Goal: Transaction & Acquisition: Purchase product/service

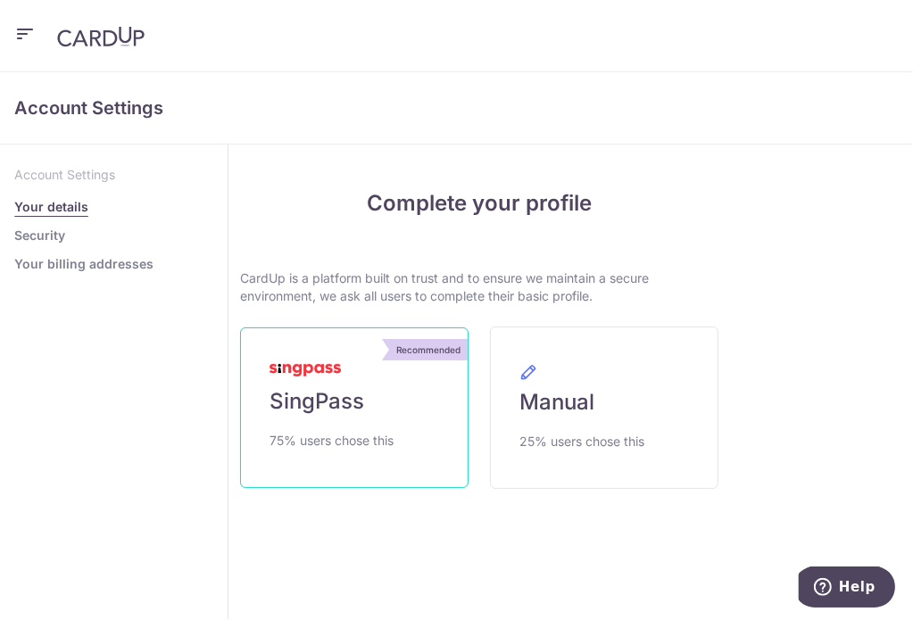
click at [364, 387] on span "SingPass" at bounding box center [316, 401] width 95 height 29
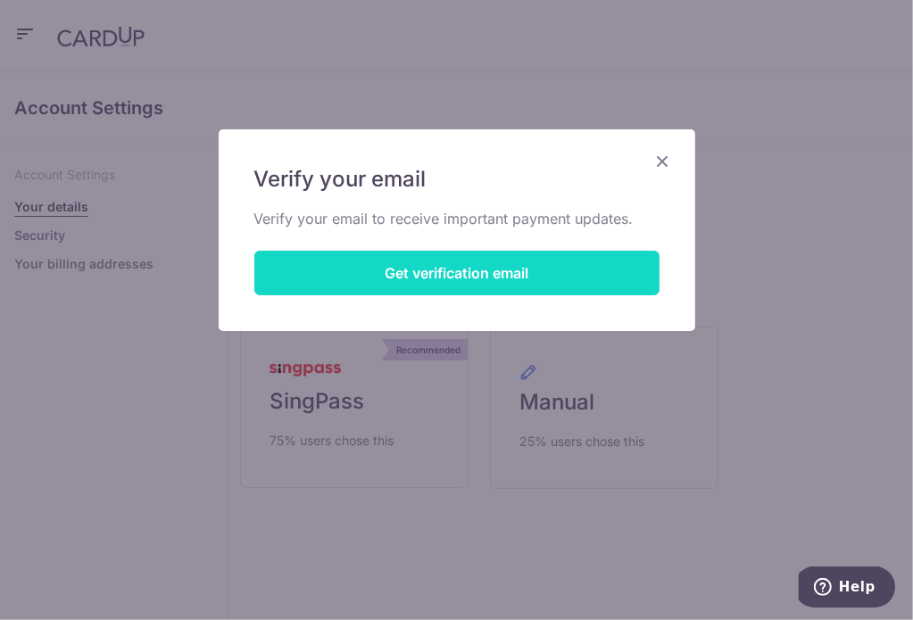
click at [466, 273] on button "Get verification email" at bounding box center [456, 273] width 405 height 45
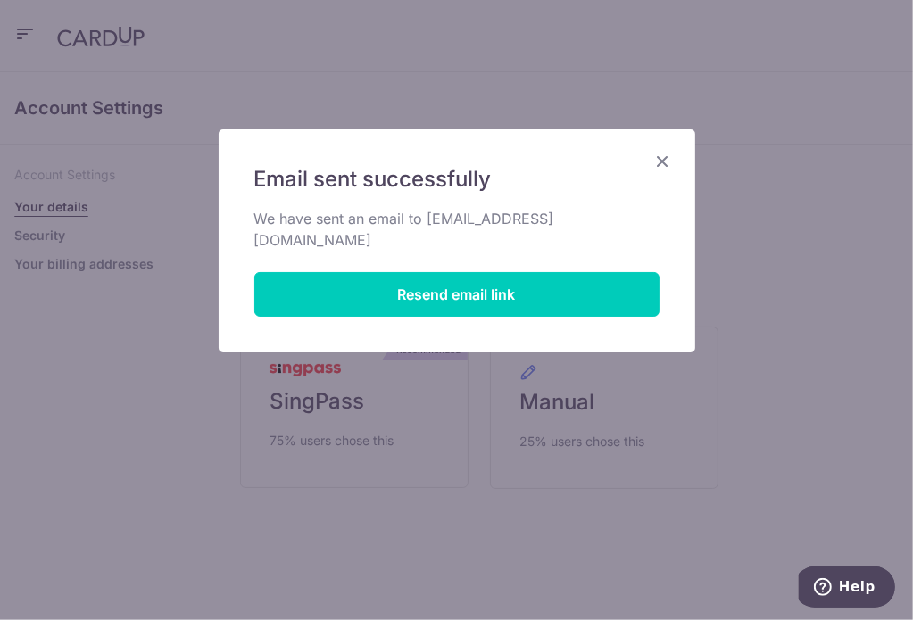
click at [442, 376] on div "Email sent successfully We have sent an email to alcheow@gmail.com Resend email…" at bounding box center [456, 310] width 913 height 620
click at [657, 163] on icon "Close" at bounding box center [662, 161] width 21 height 22
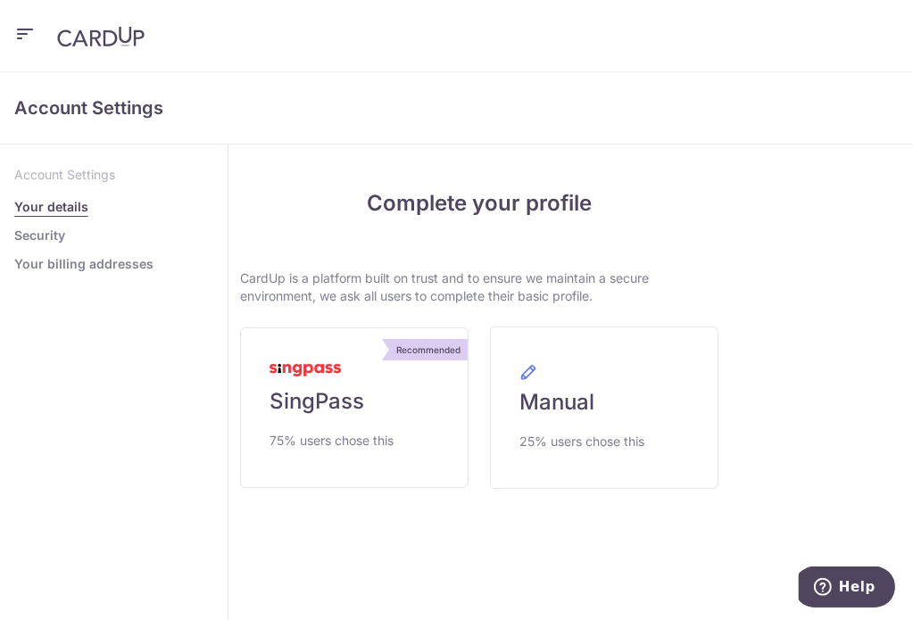
click at [65, 227] on link "Security" at bounding box center [39, 236] width 51 height 18
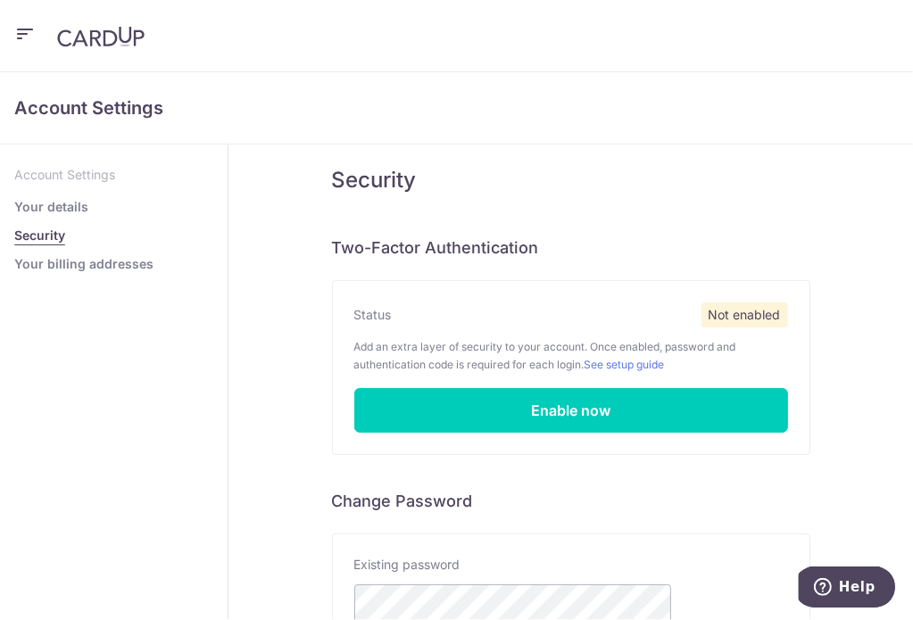
scroll to position [237, 0]
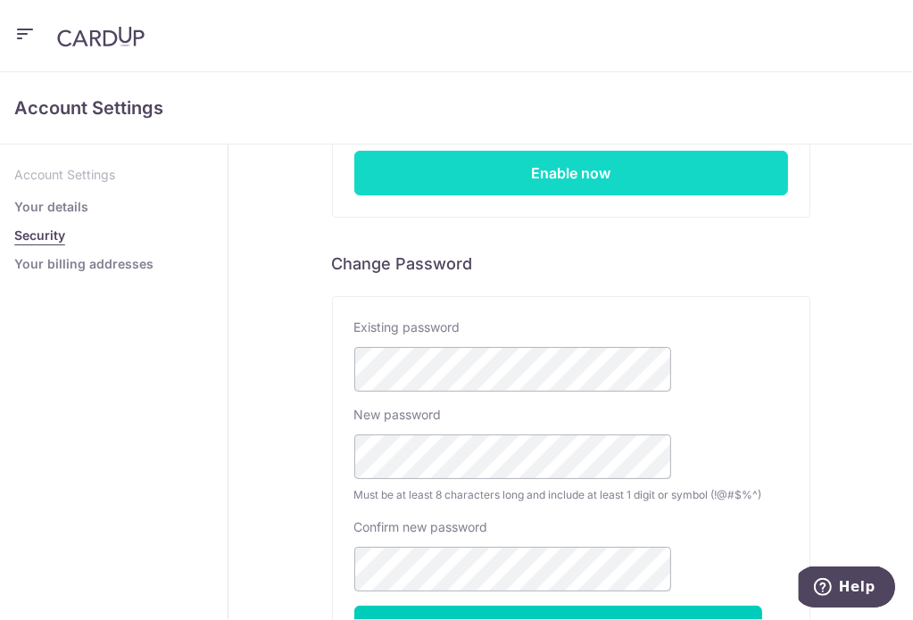
click at [710, 163] on link "Enable now" at bounding box center [571, 173] width 434 height 45
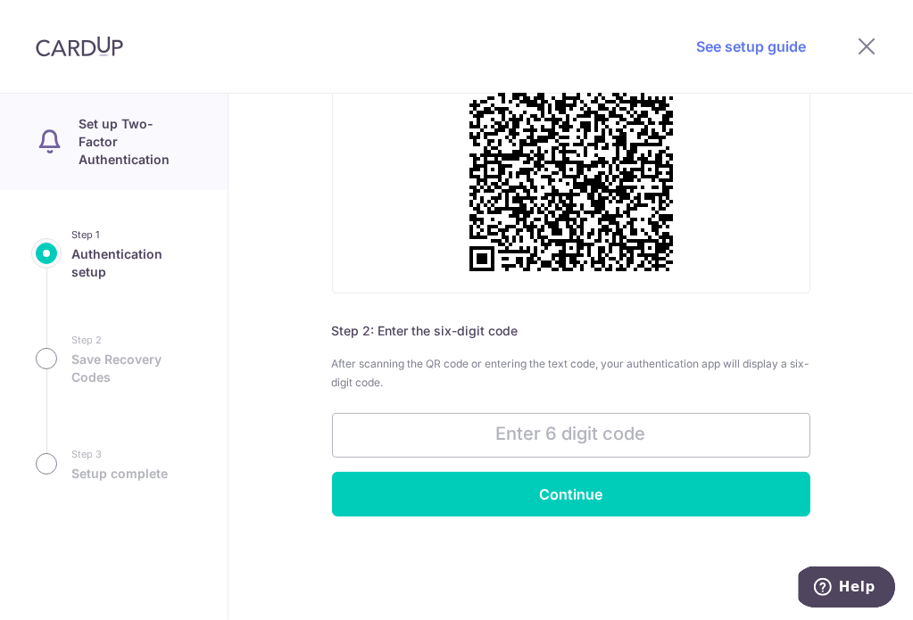
scroll to position [31, 0]
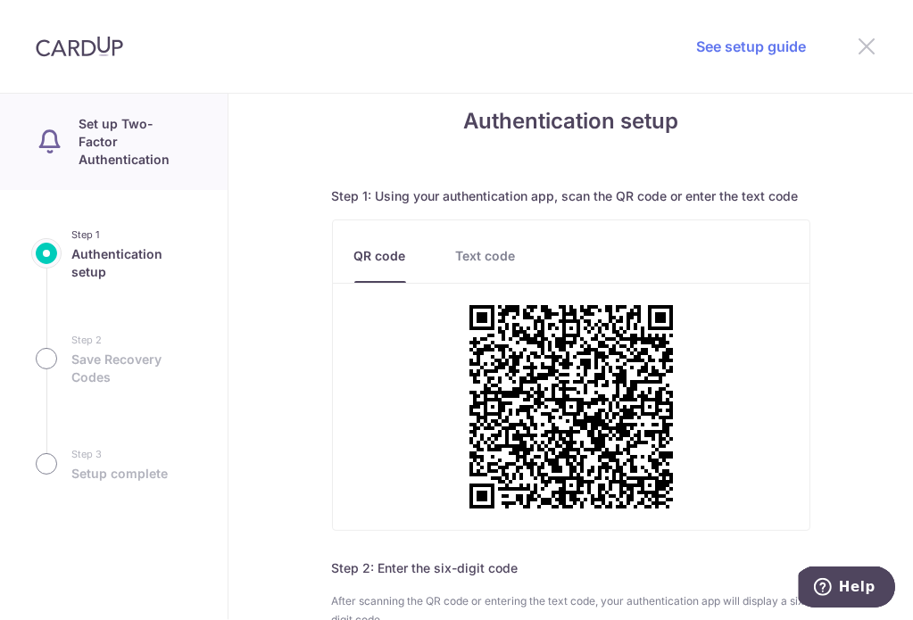
click at [865, 42] on icon at bounding box center [865, 46] width 21 height 22
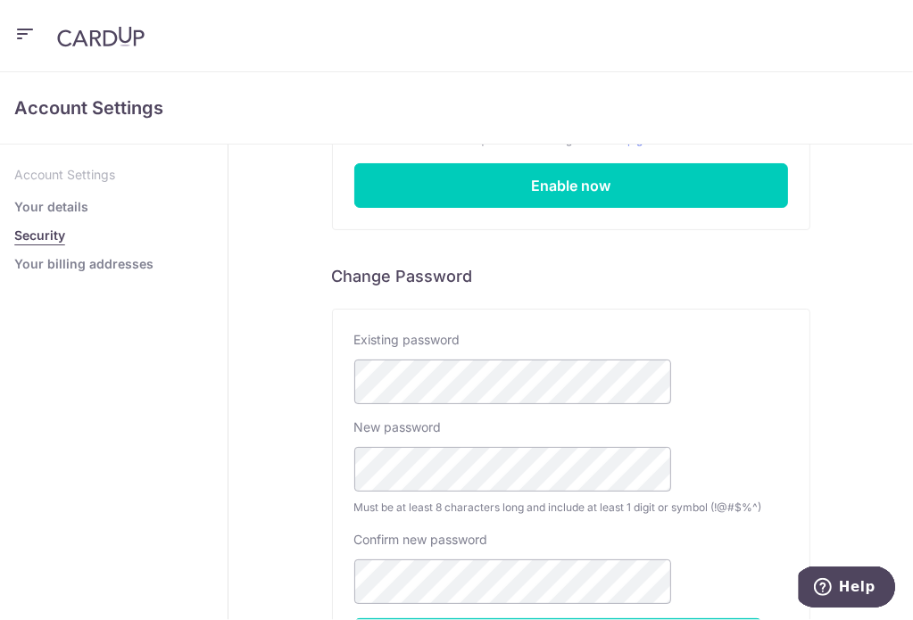
scroll to position [237, 0]
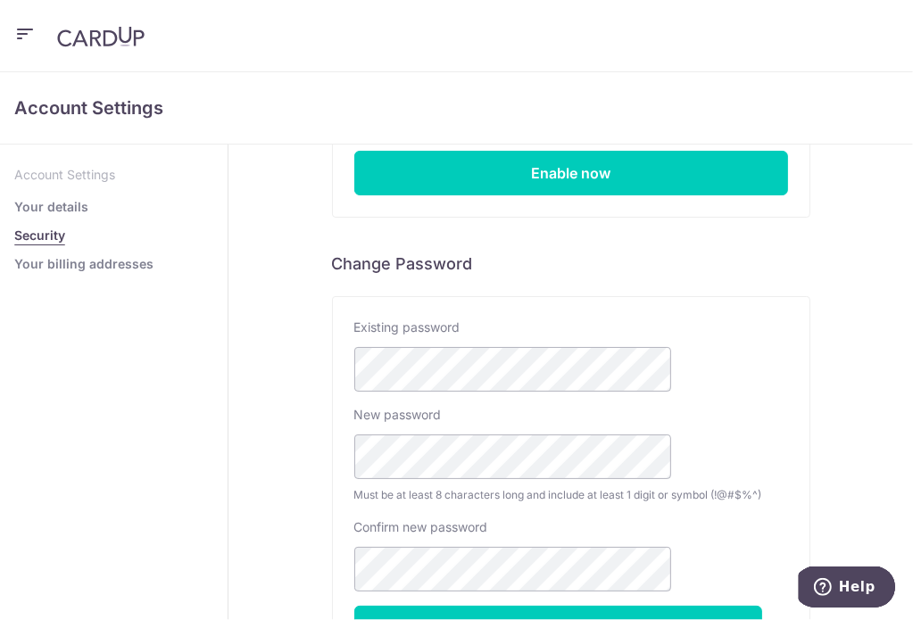
click at [153, 255] on link "Your billing addresses" at bounding box center [83, 264] width 139 height 18
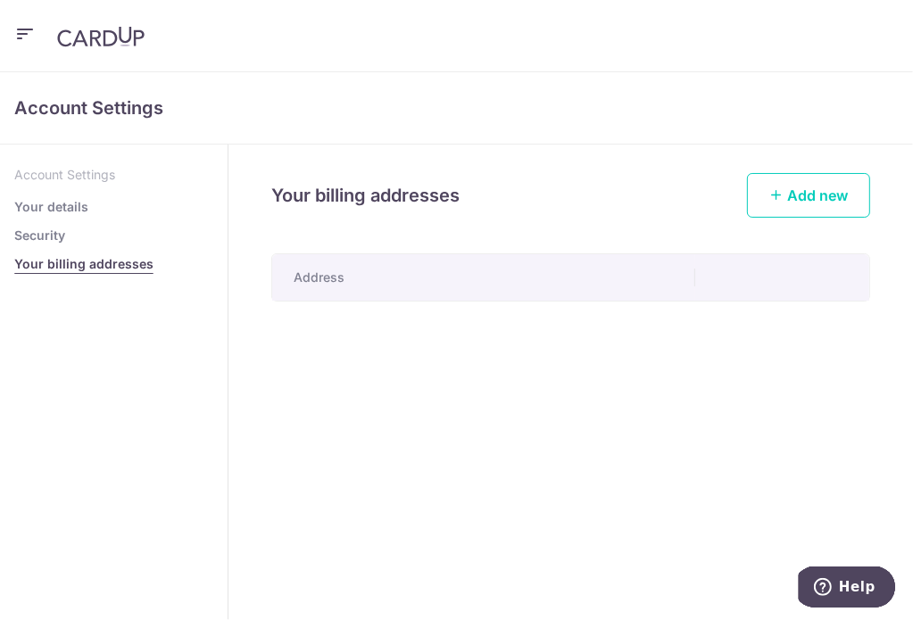
drag, startPoint x: 306, startPoint y: 177, endPoint x: 357, endPoint y: 213, distance: 62.6
click at [88, 198] on link "Your details" at bounding box center [51, 207] width 74 height 18
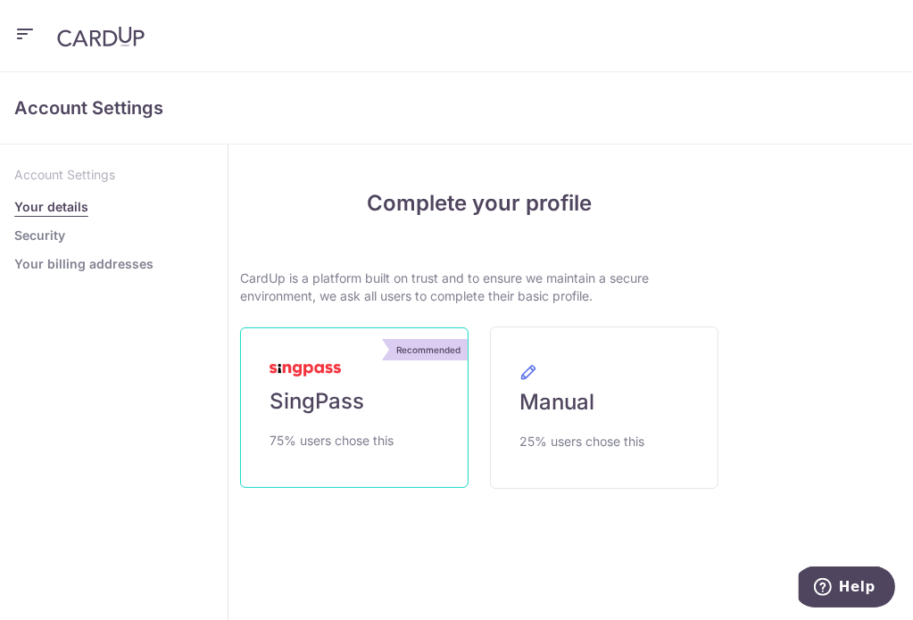
click at [364, 387] on span "SingPass" at bounding box center [316, 401] width 95 height 29
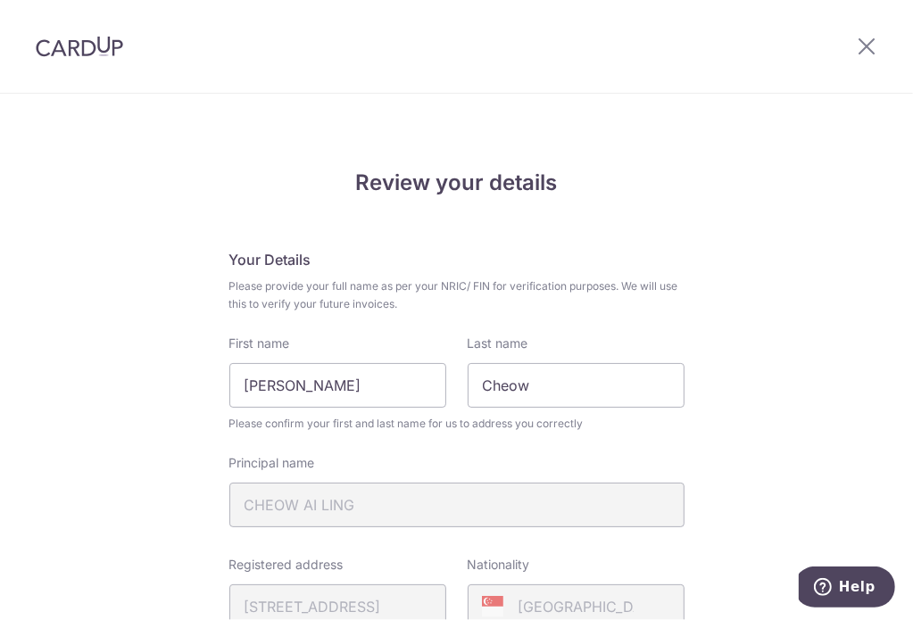
scroll to position [237, 0]
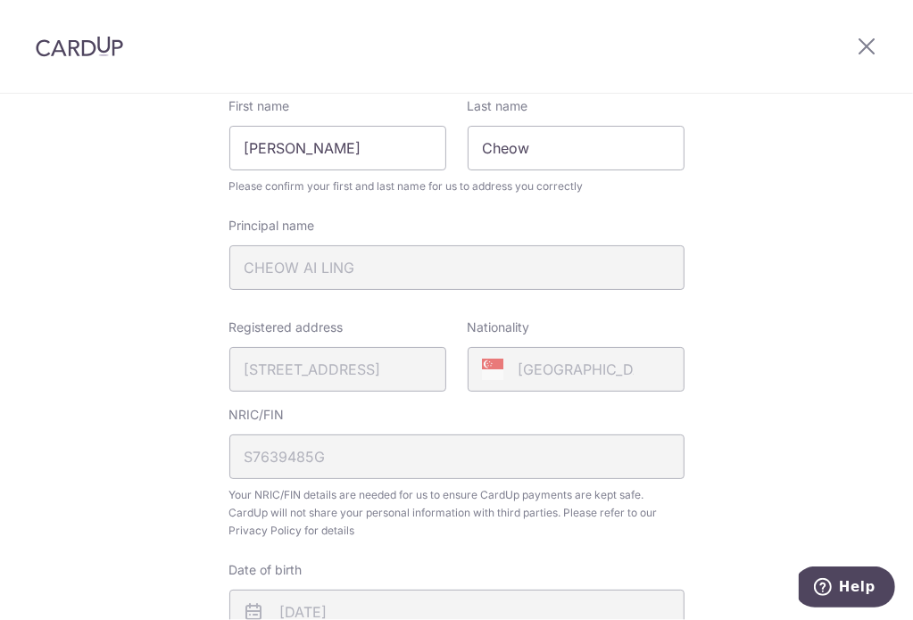
click at [812, 352] on div "Review your details Your Details Please provide your full name as per your NRIC…" at bounding box center [456, 477] width 913 height 1241
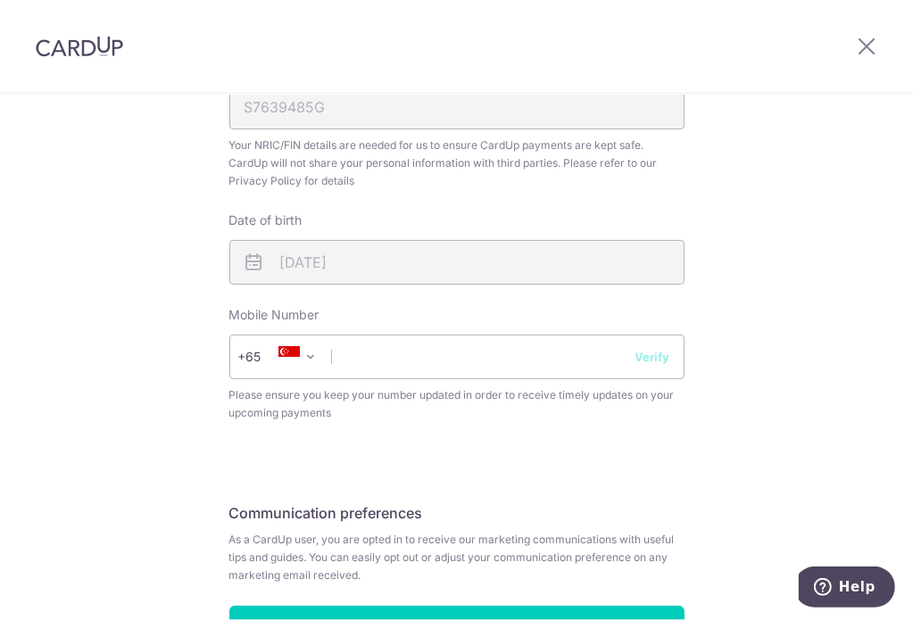
scroll to position [699, 0]
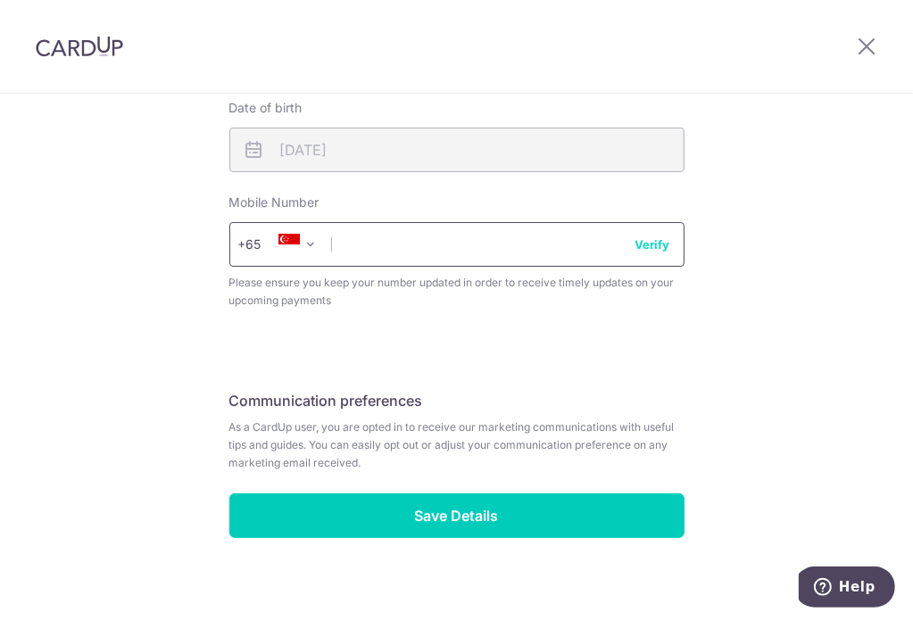
click at [442, 233] on input "text" at bounding box center [456, 244] width 455 height 45
click at [635, 235] on button "Verify" at bounding box center [652, 244] width 35 height 18
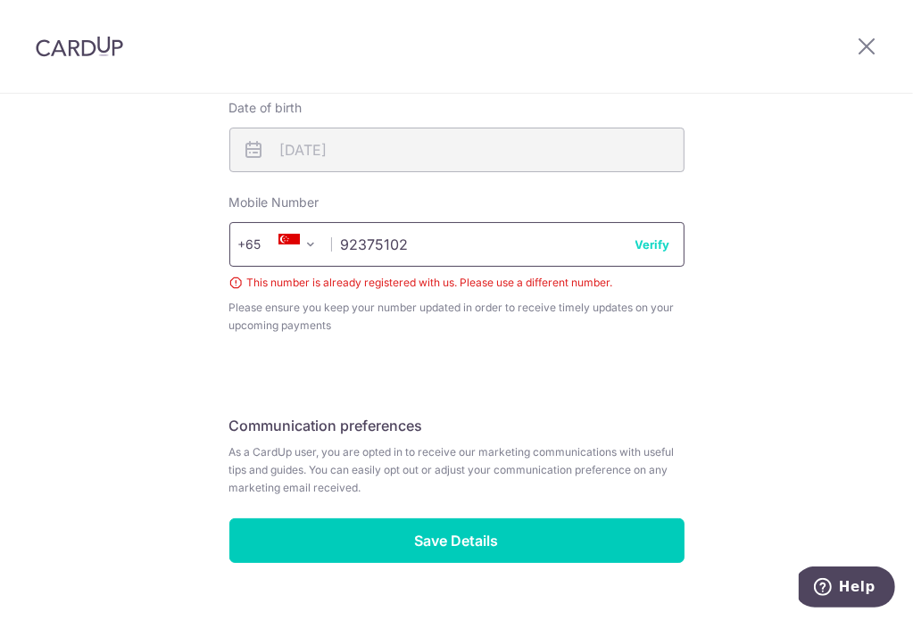
drag, startPoint x: 434, startPoint y: 231, endPoint x: 252, endPoint y: 227, distance: 182.0
click at [252, 227] on div "+376 +971 +93 +1268 +1264 +355 +374 +244 +0 +54 +1684 +43 +61 +297 +358 +994 +3…" at bounding box center [456, 244] width 455 height 45
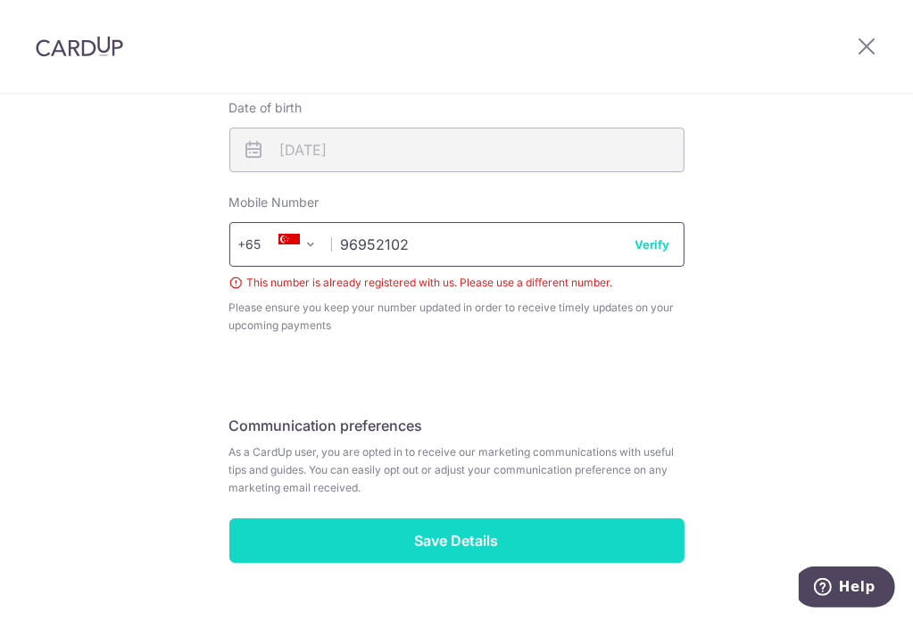
type input "96952102"
click at [457, 524] on input "Save Details" at bounding box center [456, 540] width 455 height 45
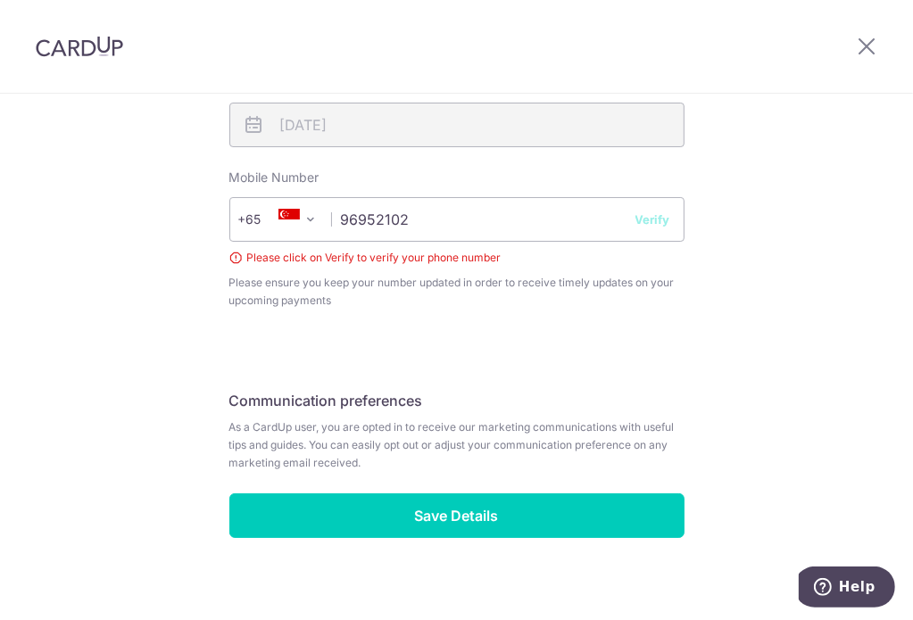
click at [638, 211] on button "Verify" at bounding box center [652, 220] width 35 height 18
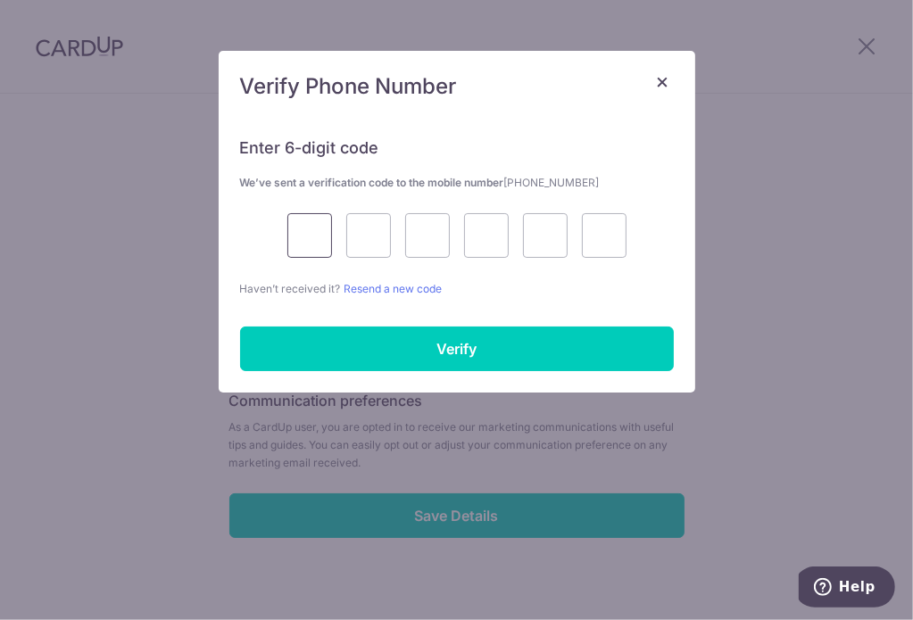
click at [319, 238] on input "text" at bounding box center [309, 235] width 45 height 45
type input "2"
type input "0"
type input "1"
type input "9"
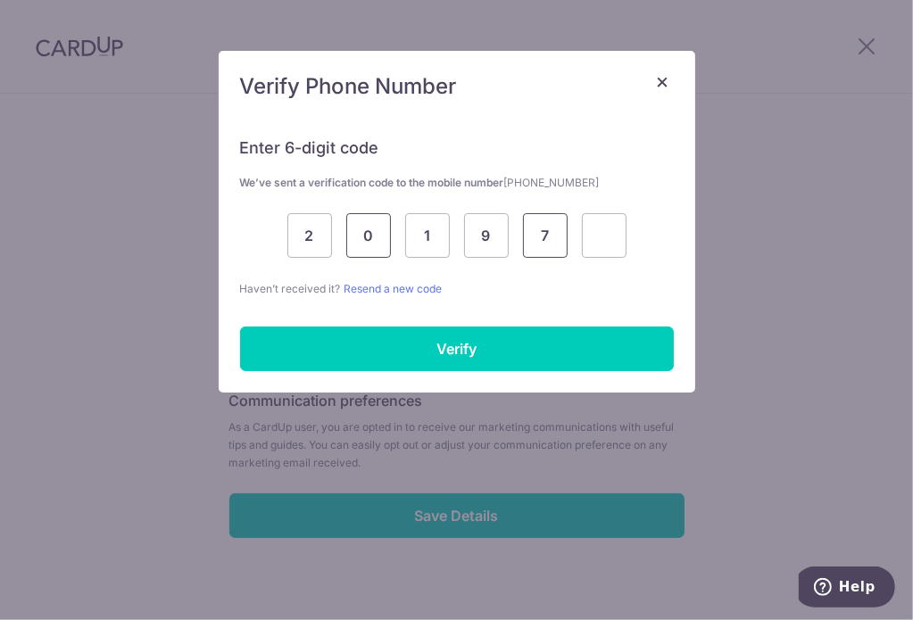
type input "7"
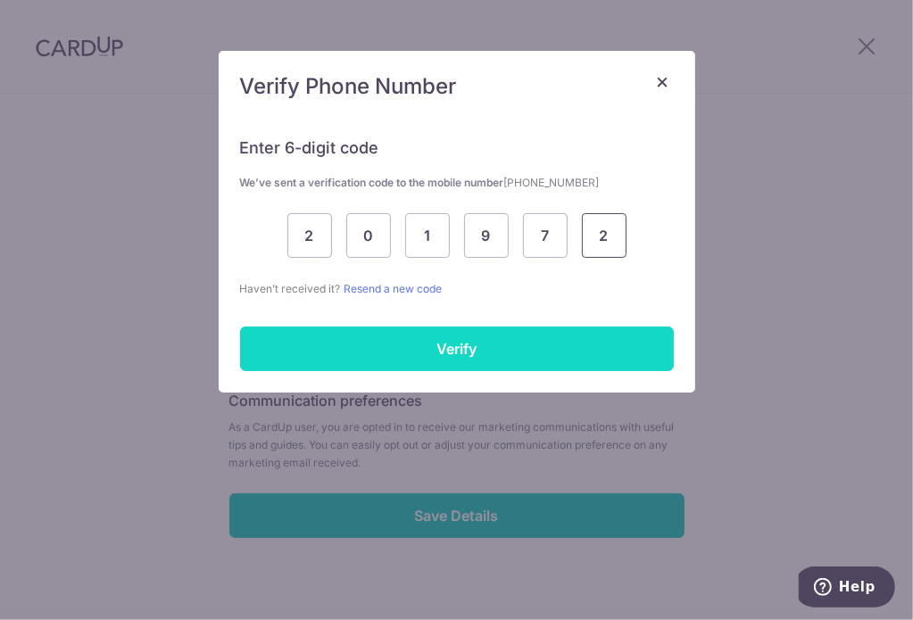
type input "2"
click at [452, 349] on input "Verify" at bounding box center [457, 348] width 434 height 45
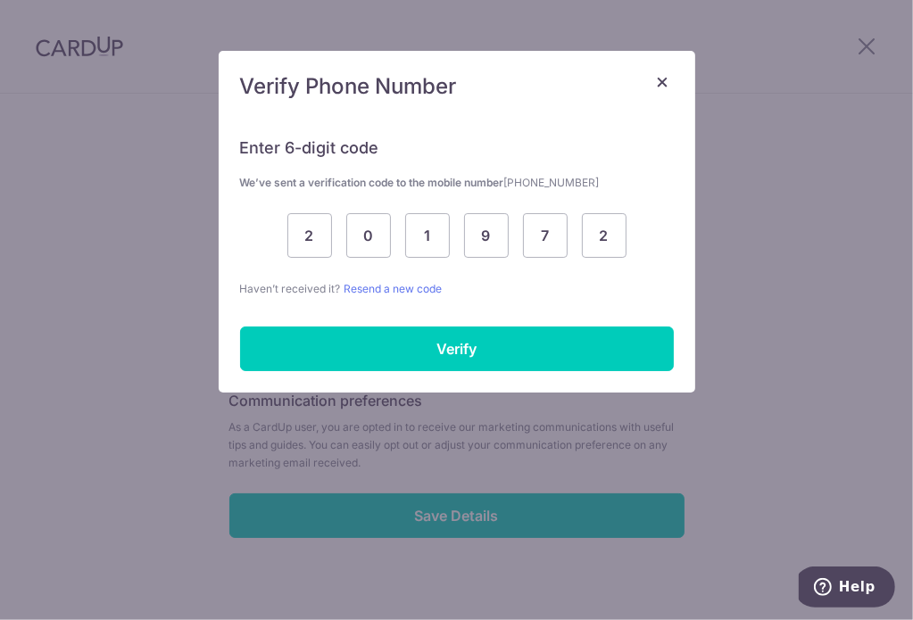
scroll to position [699, 0]
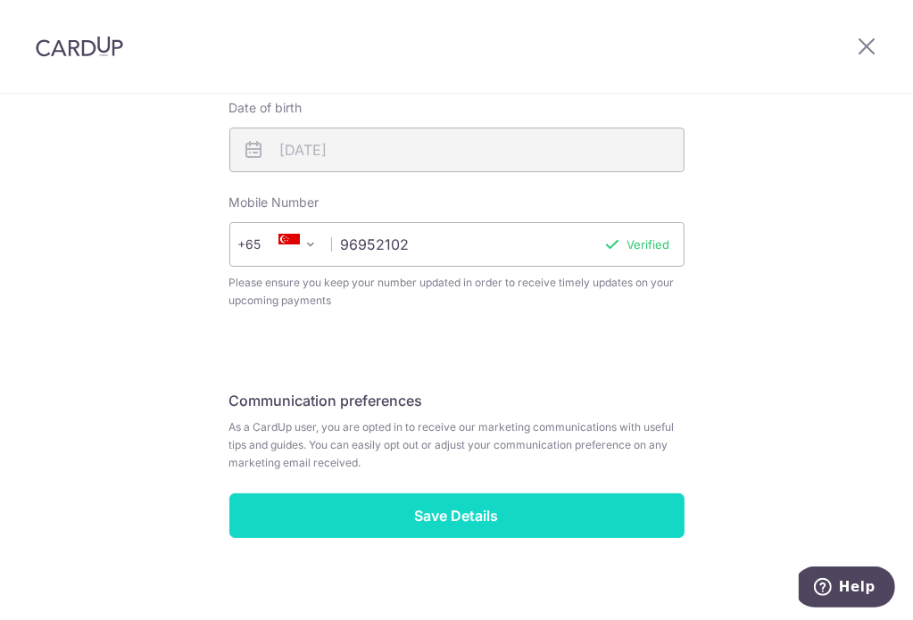
click at [467, 500] on input "Save Details" at bounding box center [456, 515] width 455 height 45
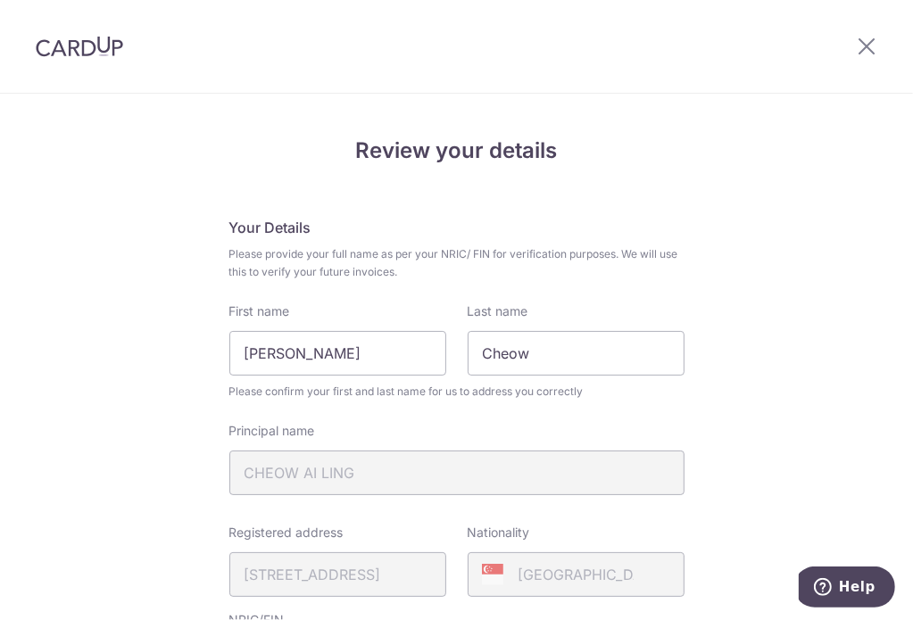
scroll to position [0, 0]
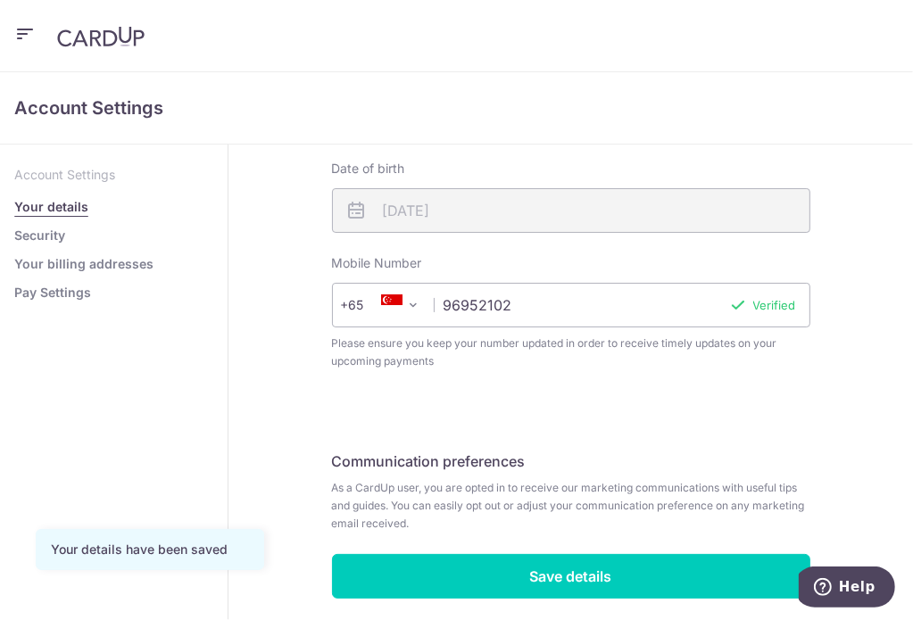
scroll to position [541, 0]
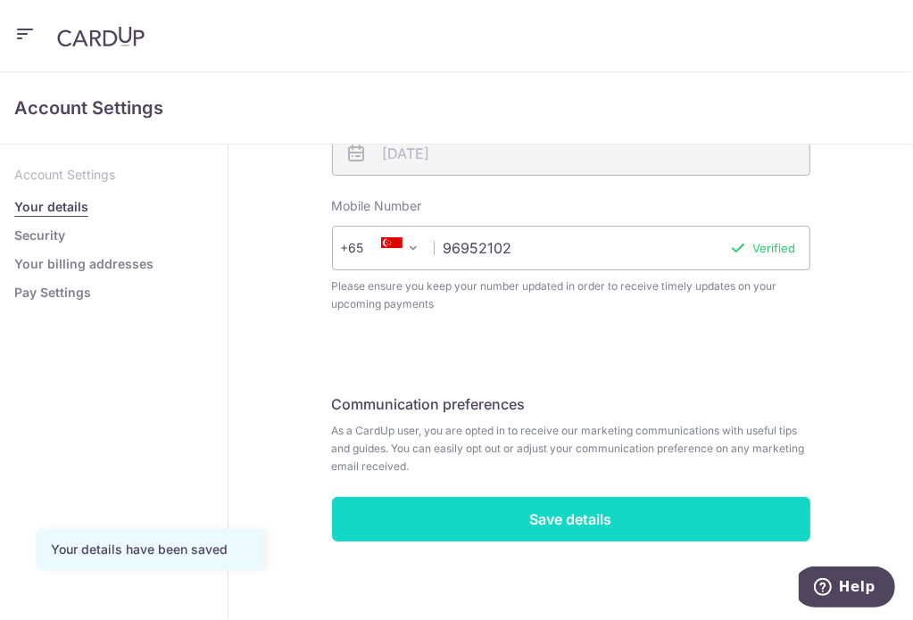
click at [667, 509] on input "Save details" at bounding box center [571, 519] width 478 height 45
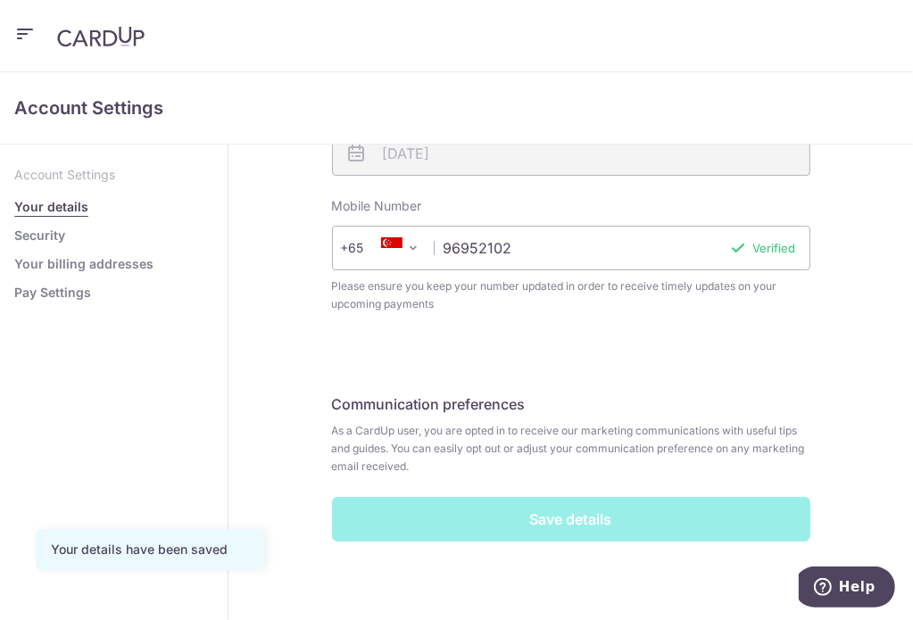
click at [65, 227] on link "Security" at bounding box center [39, 236] width 51 height 18
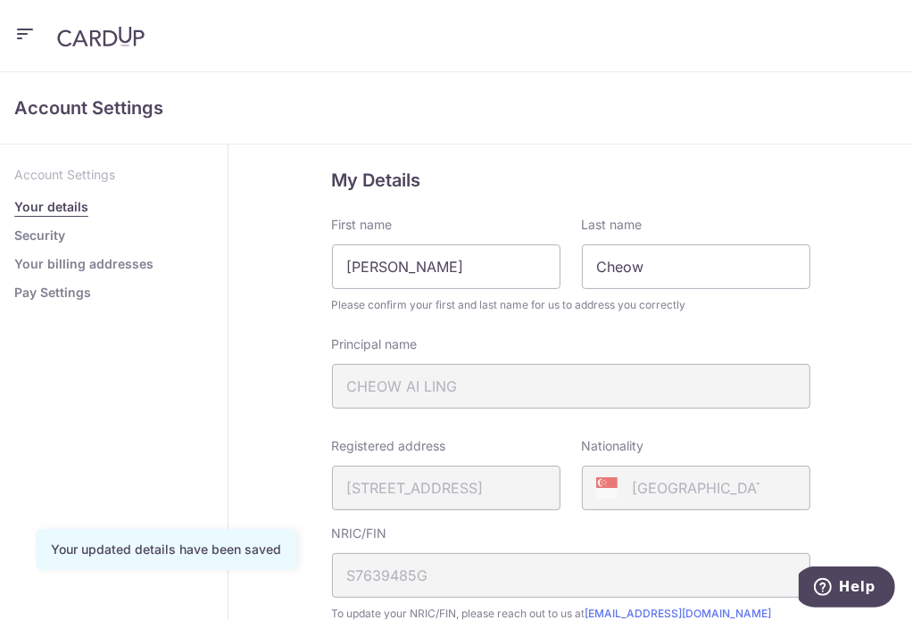
click at [153, 255] on link "Your billing addresses" at bounding box center [83, 264] width 139 height 18
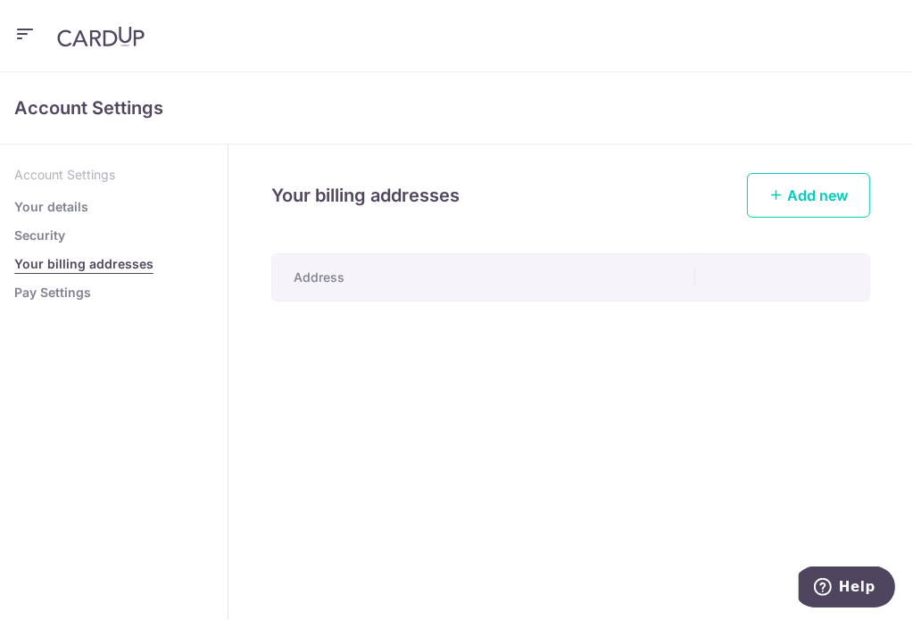
click at [91, 284] on link "Pay Settings" at bounding box center [52, 293] width 77 height 18
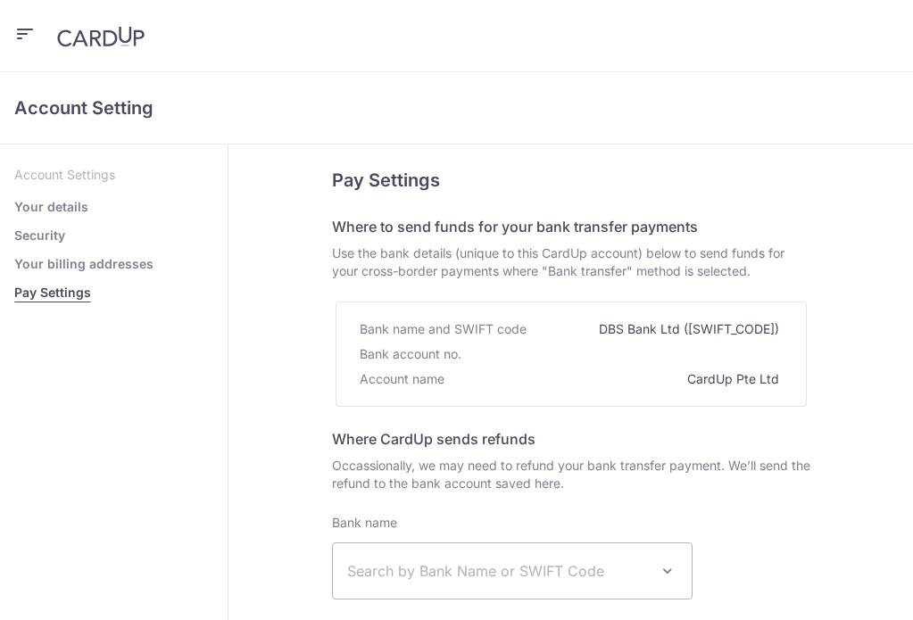
select select
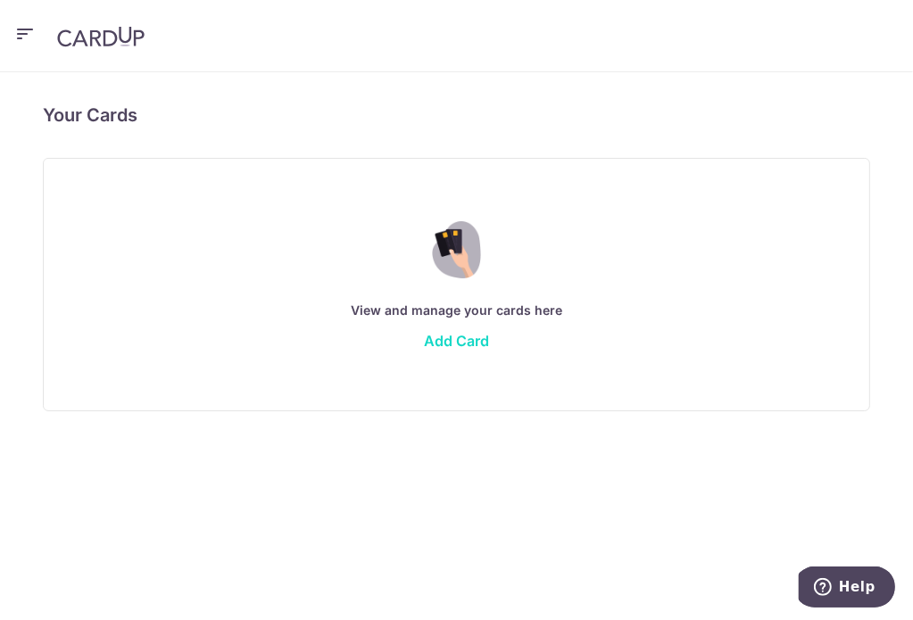
click at [489, 332] on link "Add Card" at bounding box center [456, 341] width 65 height 18
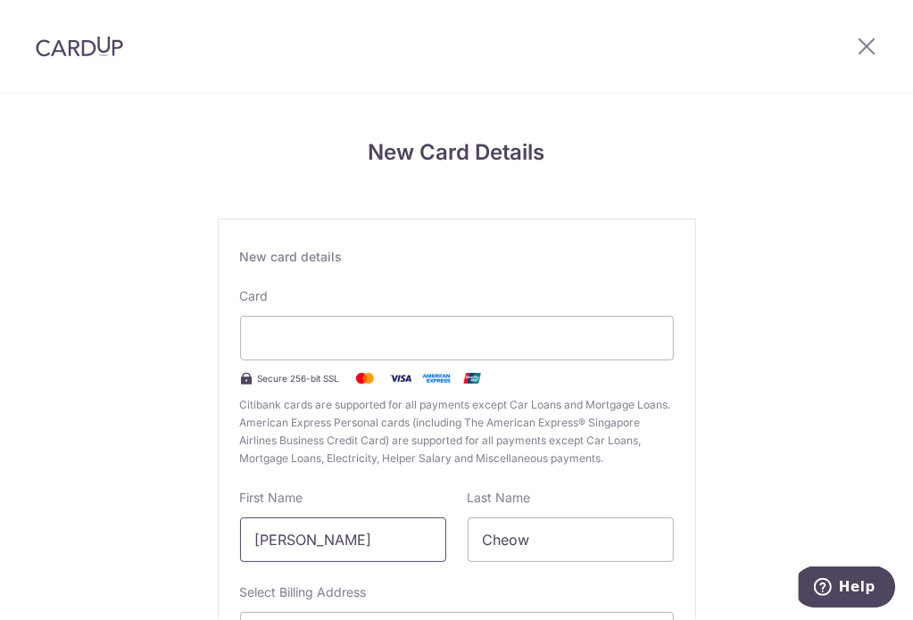
drag, startPoint x: 351, startPoint y: 536, endPoint x: 14, endPoint y: 486, distance: 340.0
click at [19, 488] on div "New Card Details New card details Card Secure 256-bit SSL Citibank cards are su…" at bounding box center [456, 472] width 913 height 756
type input "C"
type input "Cheow Yong"
type input "Ang"
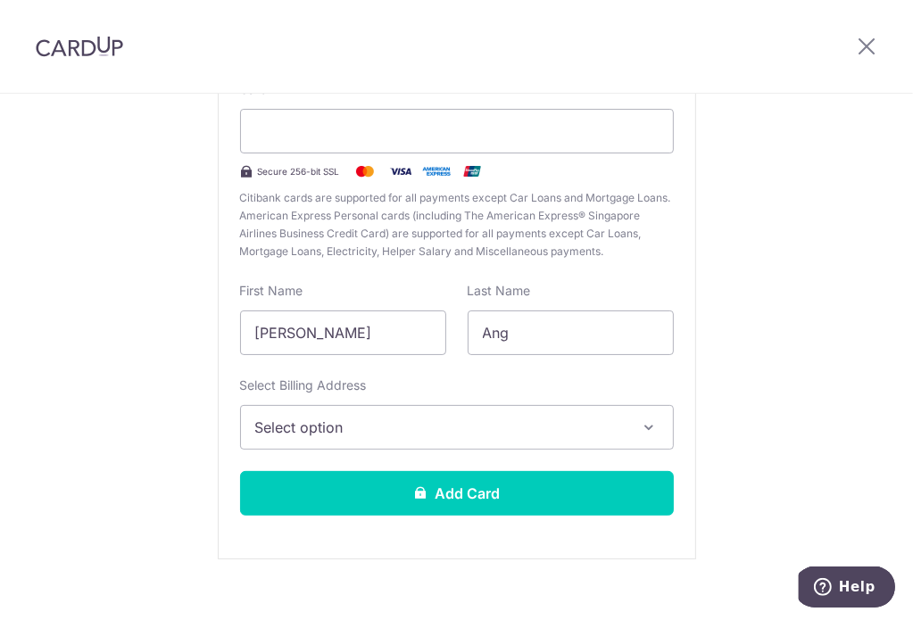
scroll to position [221, 0]
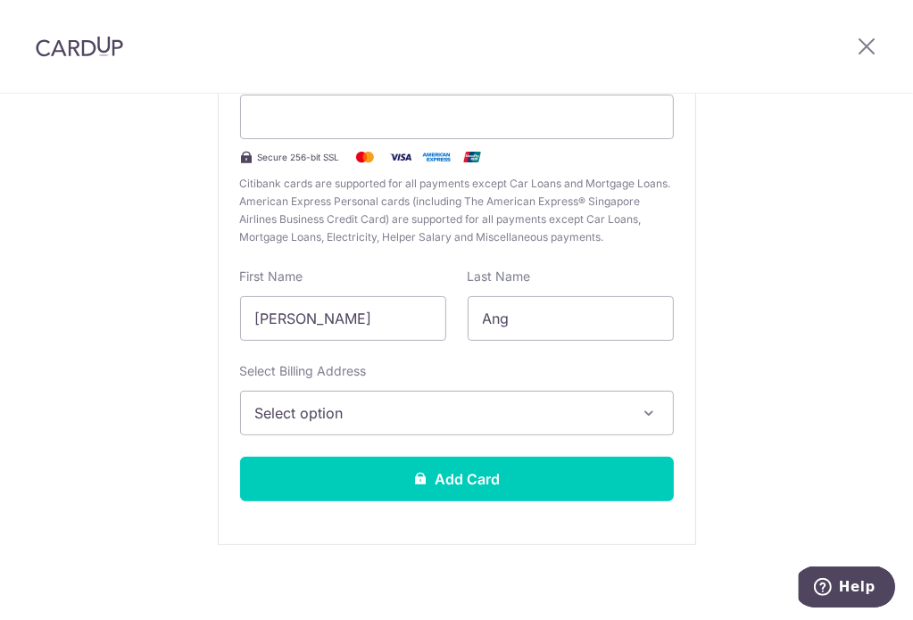
click at [574, 391] on button "Select option" at bounding box center [457, 413] width 434 height 45
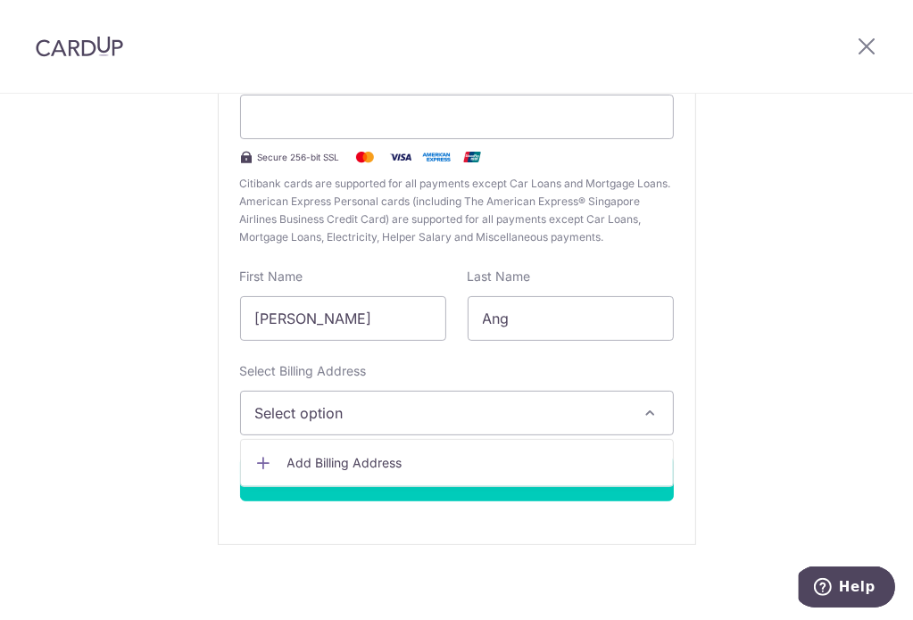
click at [610, 392] on button "Select option" at bounding box center [457, 413] width 434 height 45
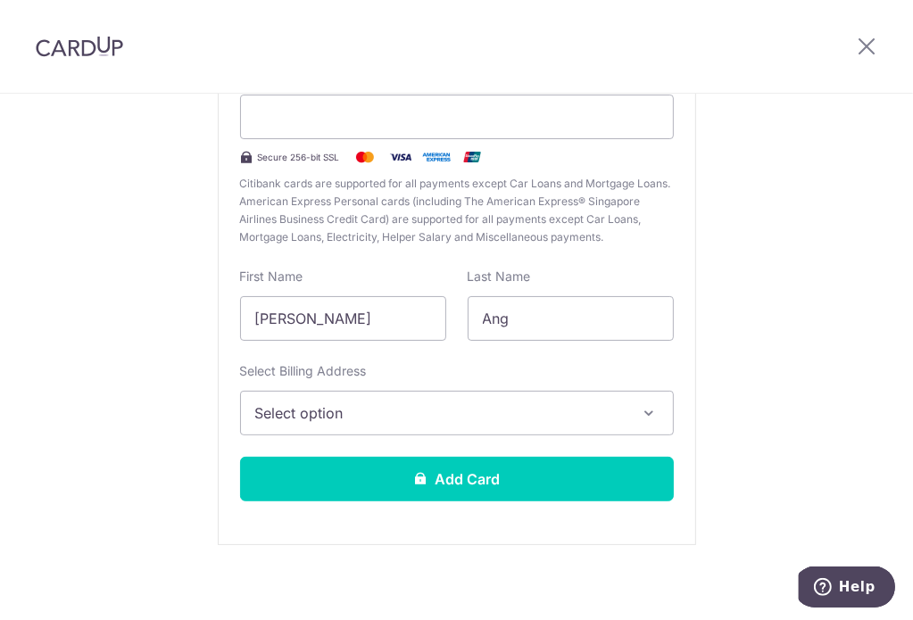
click at [605, 411] on span "Select option" at bounding box center [440, 412] width 371 height 21
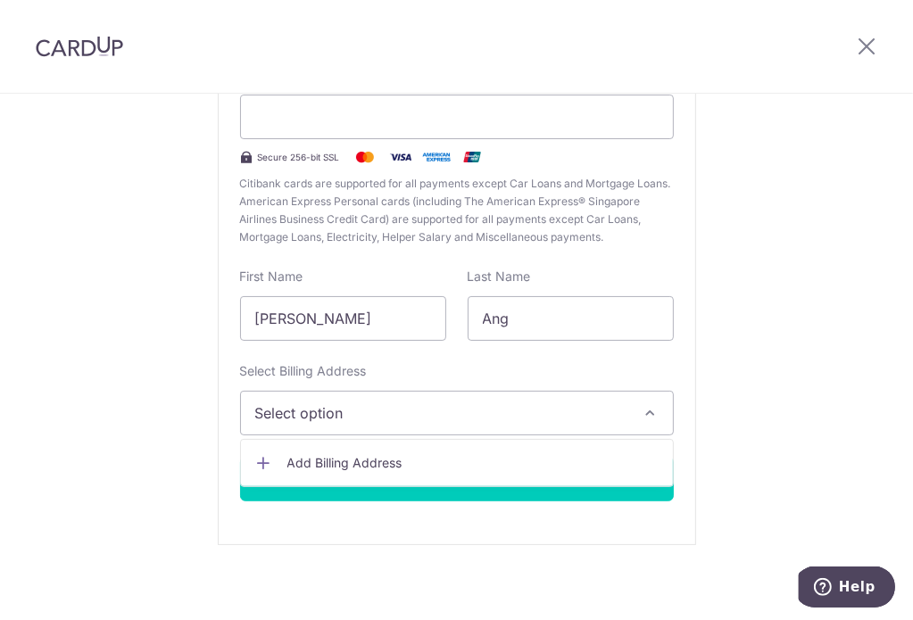
click at [421, 460] on span "Add Billing Address" at bounding box center [472, 463] width 371 height 18
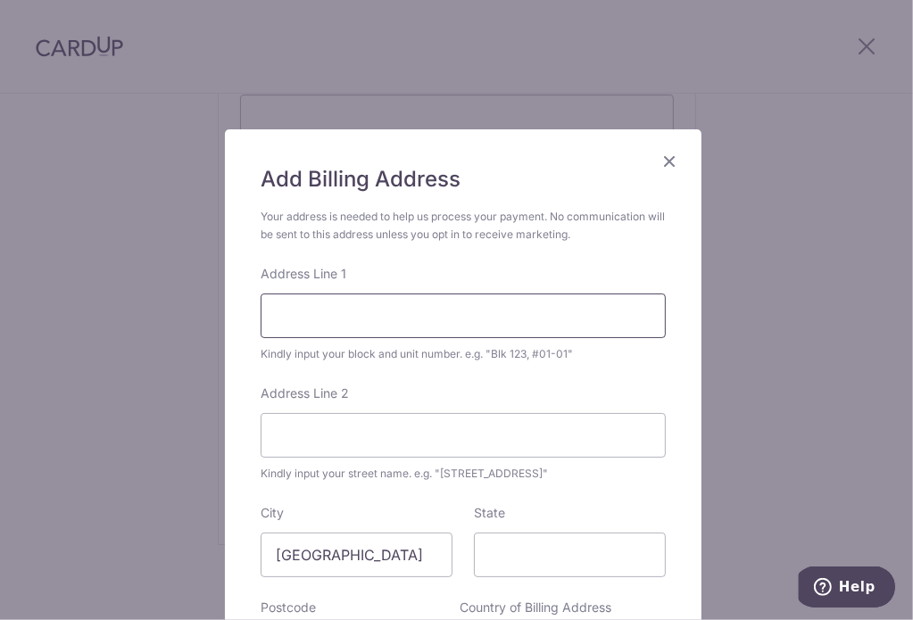
click at [365, 330] on input "Address Line 1" at bounding box center [462, 315] width 405 height 45
type input "85 West Coast Drive"
type input "#05-12"
type input "128001"
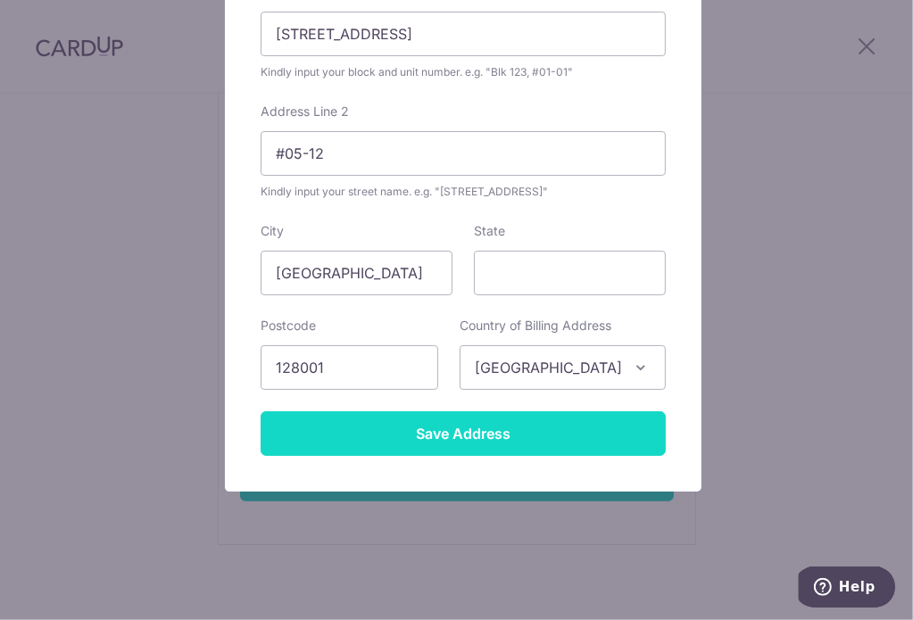
click at [451, 426] on input "Save Address" at bounding box center [462, 433] width 405 height 45
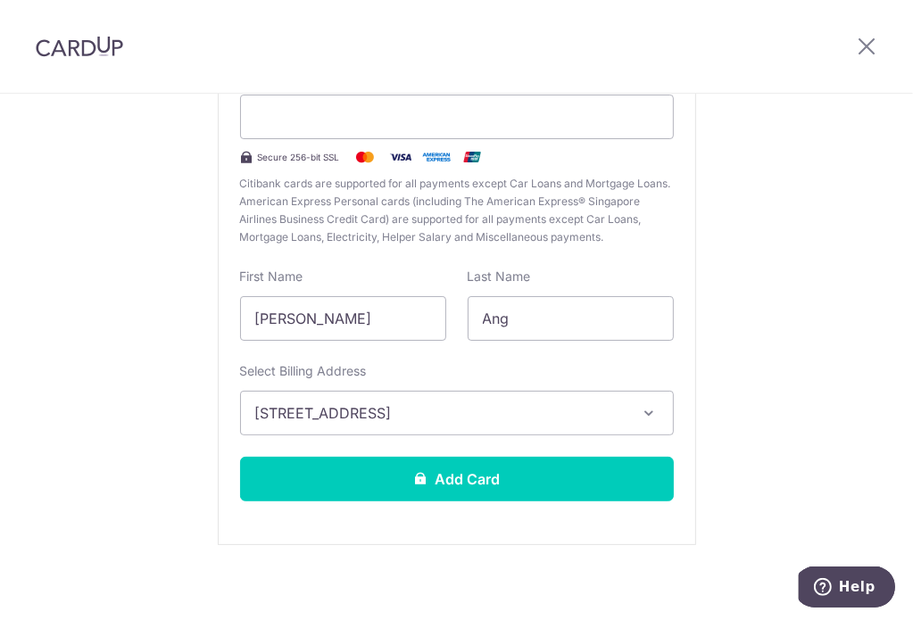
scroll to position [0, 0]
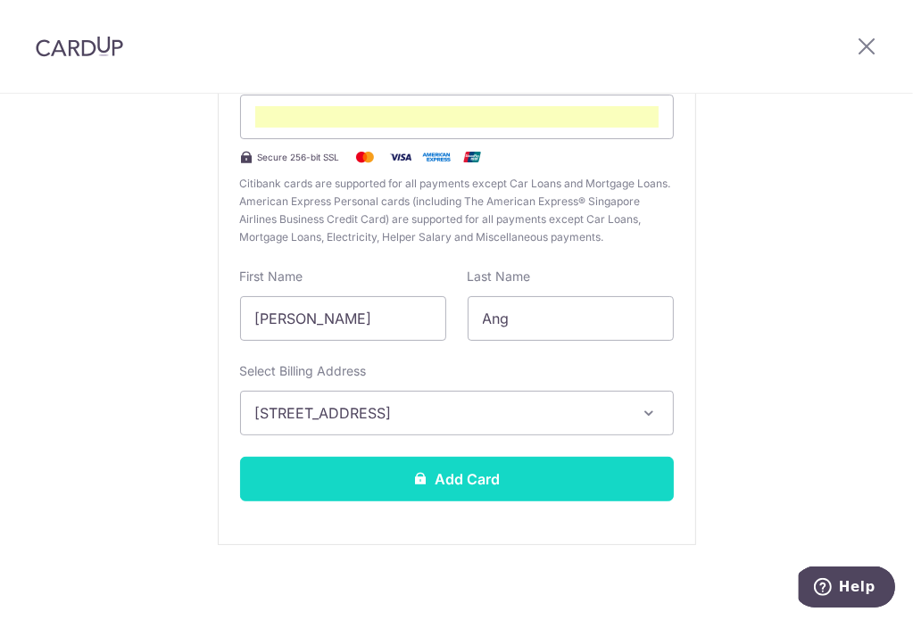
click at [466, 470] on button "Add Card" at bounding box center [457, 479] width 434 height 45
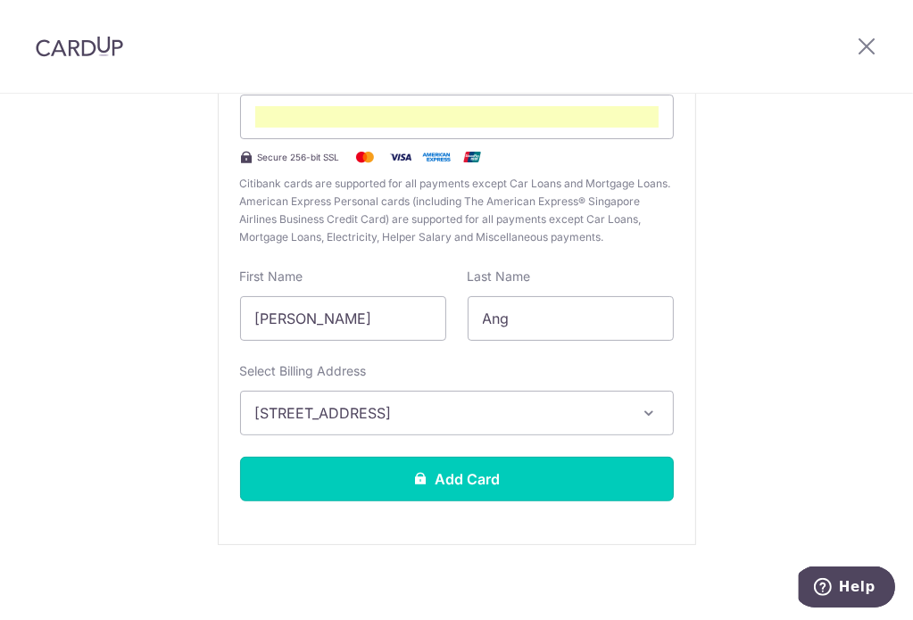
scroll to position [30, 0]
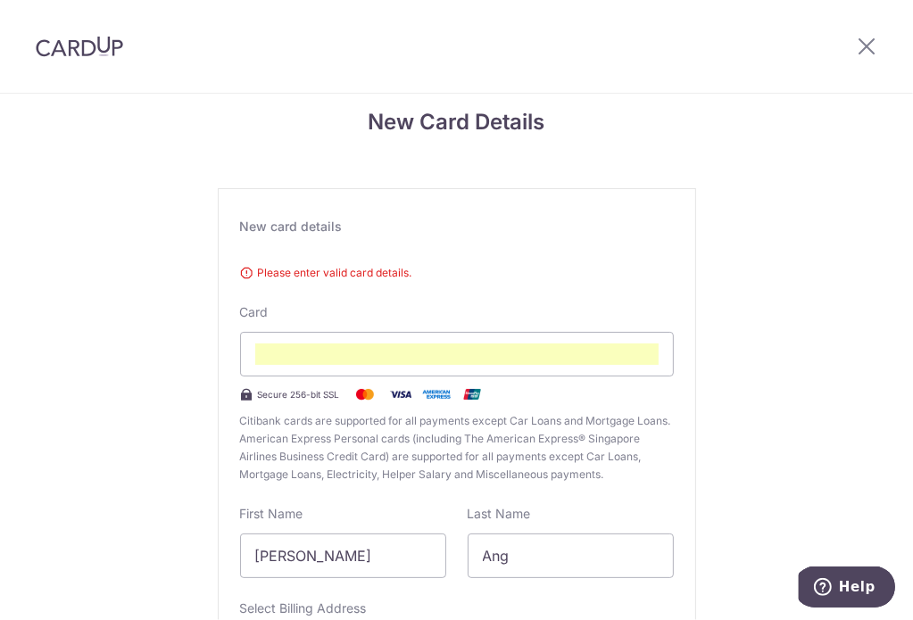
click at [314, 264] on span "Please enter valid card details." at bounding box center [457, 273] width 434 height 18
click at [286, 264] on span "Please enter valid card details." at bounding box center [457, 273] width 434 height 18
click at [277, 288] on div "Please enter valid card details. Card Secure 256-bit SSL Citibank cards are sup…" at bounding box center [457, 370] width 434 height 227
click at [268, 300] on div "Please enter valid card details. Card Secure 256-bit SSL Citibank cards are sup…" at bounding box center [457, 370] width 434 height 227
click at [246, 312] on label "Card" at bounding box center [254, 312] width 29 height 18
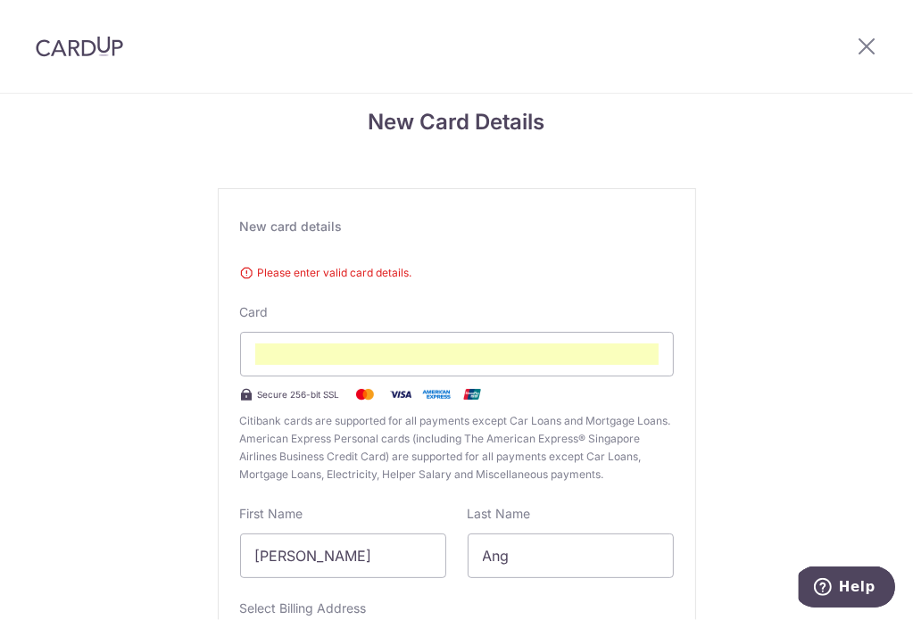
click at [277, 218] on div "New card details" at bounding box center [457, 227] width 434 height 18
click at [271, 257] on div "Please enter valid card details. Card Secure 256-bit SSL Citibank cards are sup…" at bounding box center [457, 370] width 434 height 227
click at [243, 264] on span "Please enter valid card details." at bounding box center [457, 273] width 434 height 18
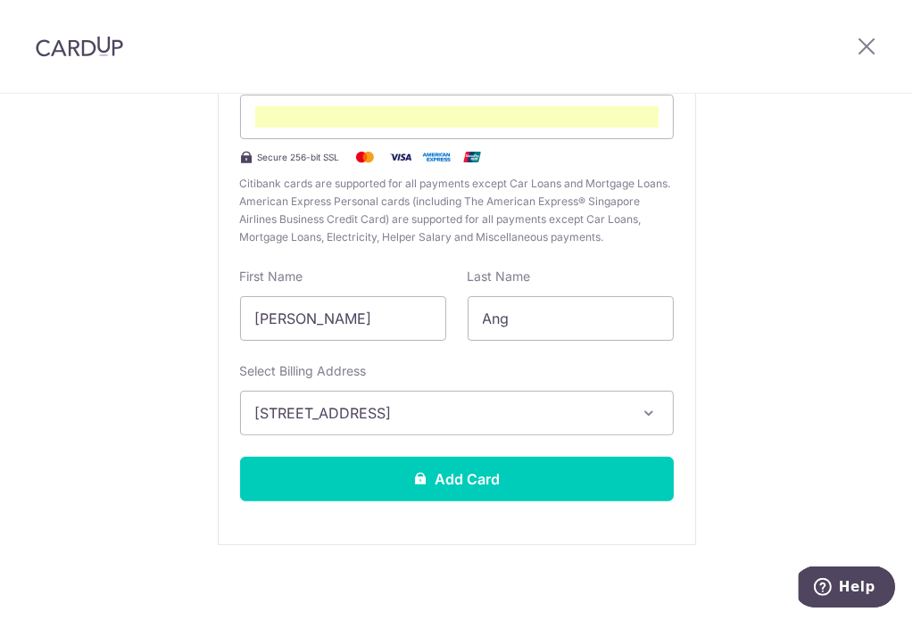
click at [614, 362] on div "Select Billing Address 85 West Coast Drive, #05-12, Singapore, Singapore-128001…" at bounding box center [457, 398] width 434 height 73
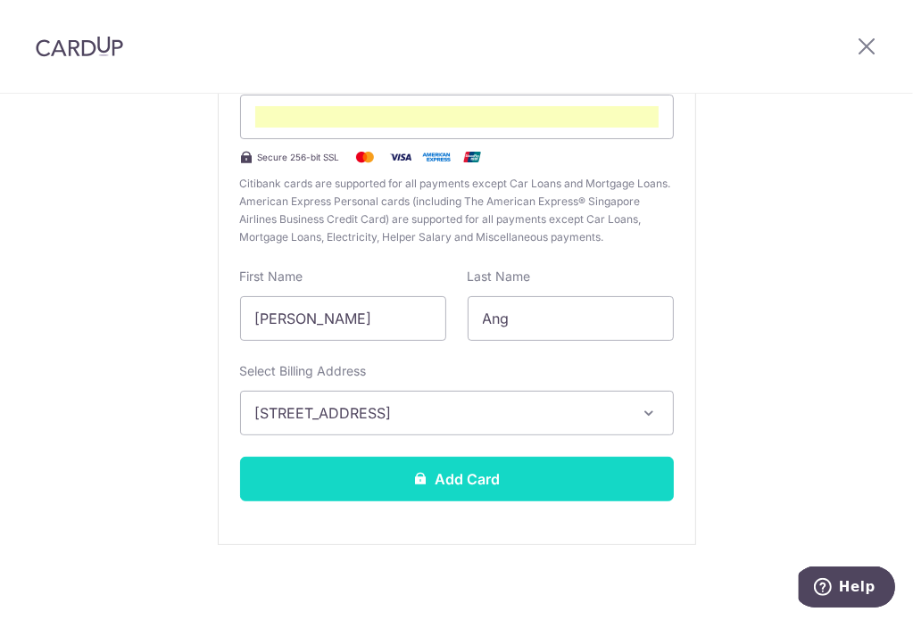
click at [457, 458] on button "Add Card" at bounding box center [457, 479] width 434 height 45
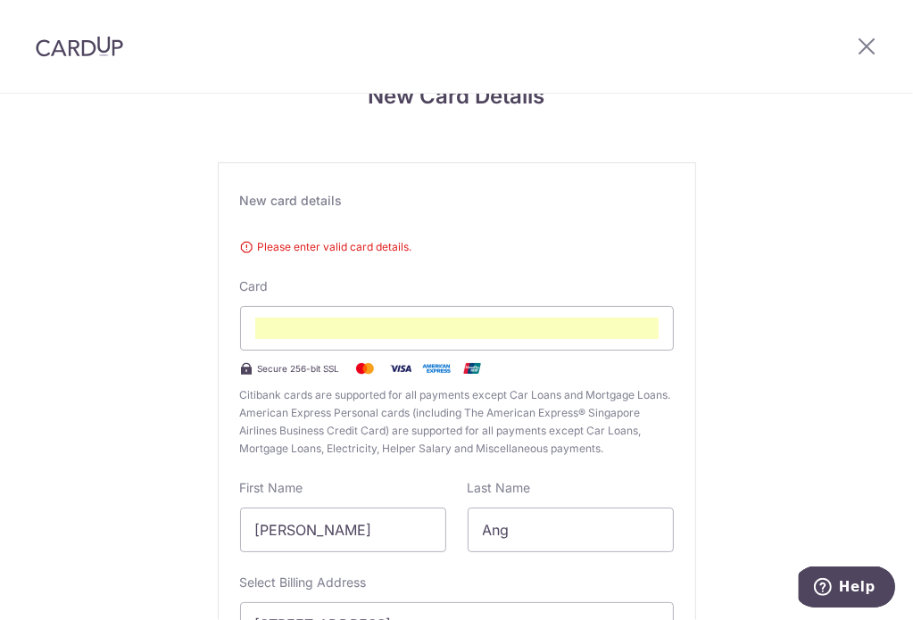
scroll to position [0, 0]
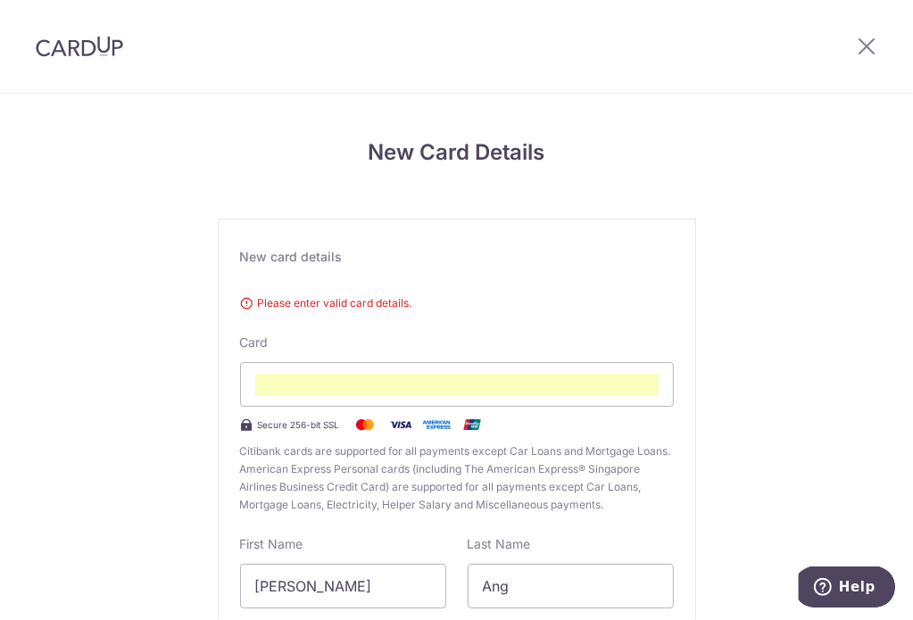
click at [331, 299] on span "Please enter valid card details." at bounding box center [457, 303] width 434 height 18
click at [859, 380] on div "New Card Details New card details Please enter valid card details. Card Secure …" at bounding box center [456, 495] width 913 height 803
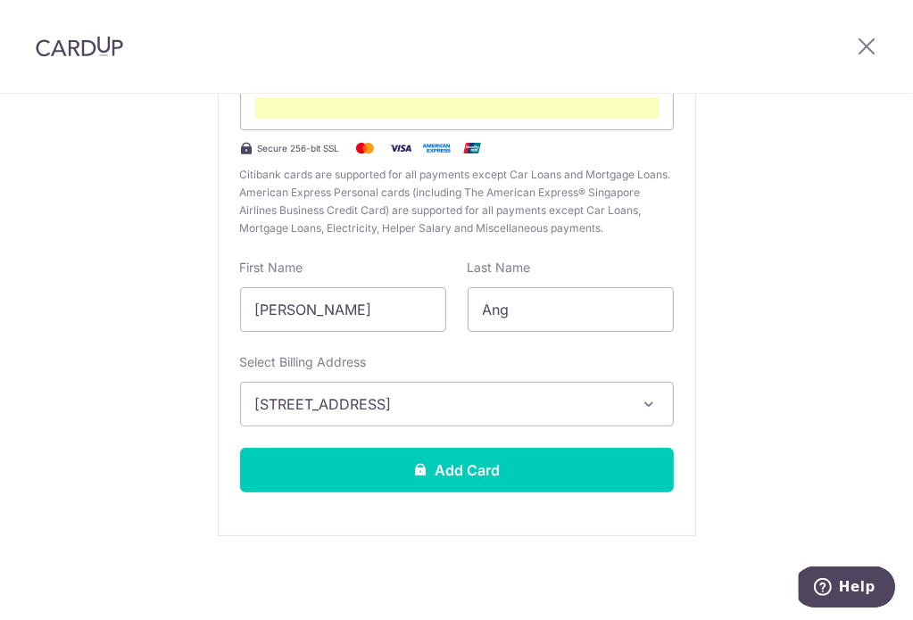
scroll to position [221, 0]
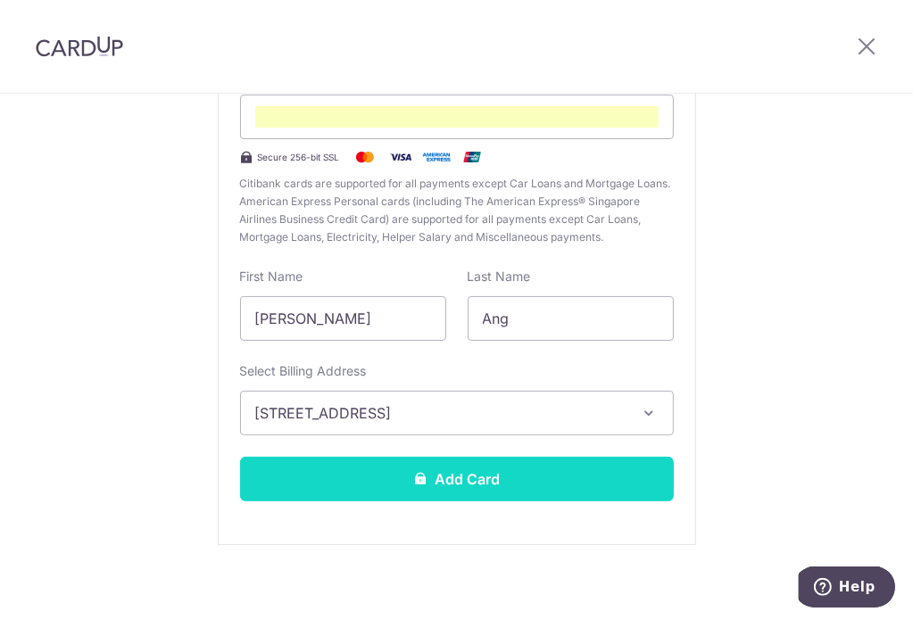
click at [455, 468] on button "Add Card" at bounding box center [457, 479] width 434 height 45
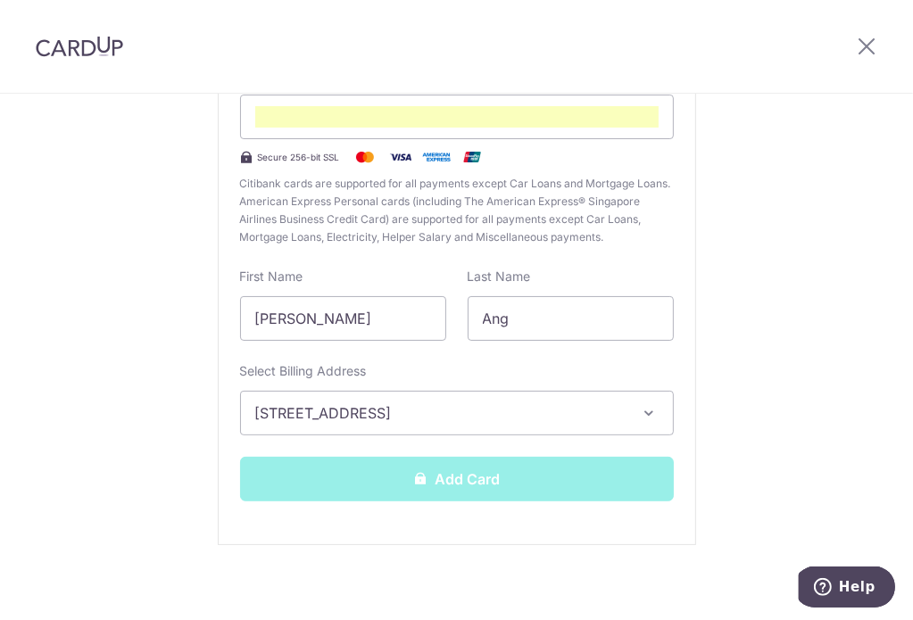
scroll to position [0, 0]
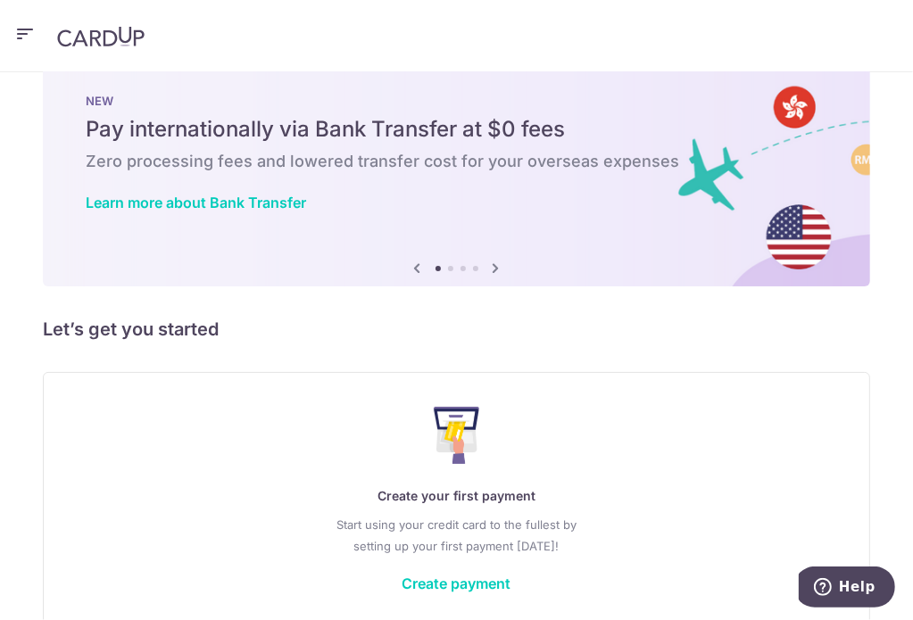
scroll to position [53, 0]
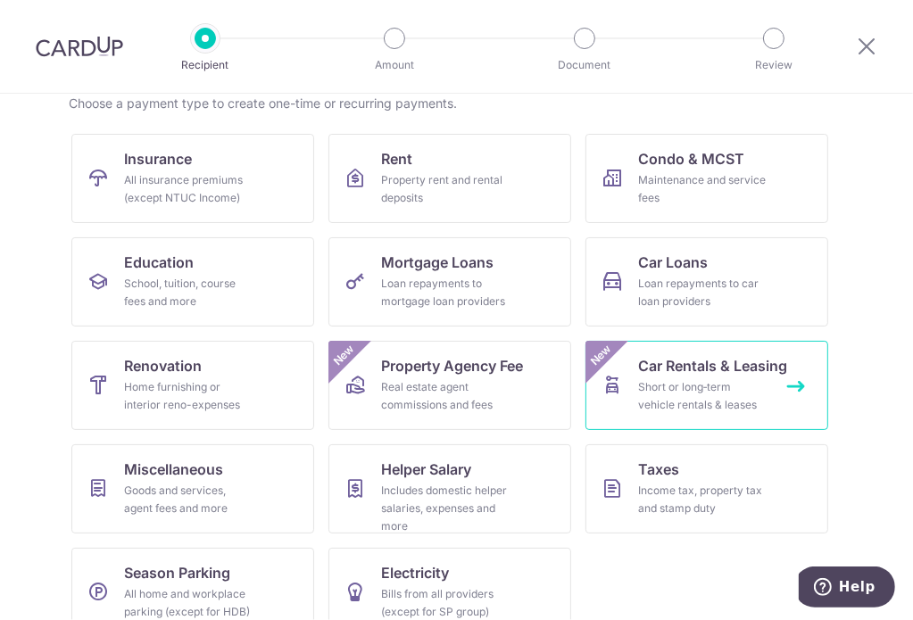
scroll to position [178, 0]
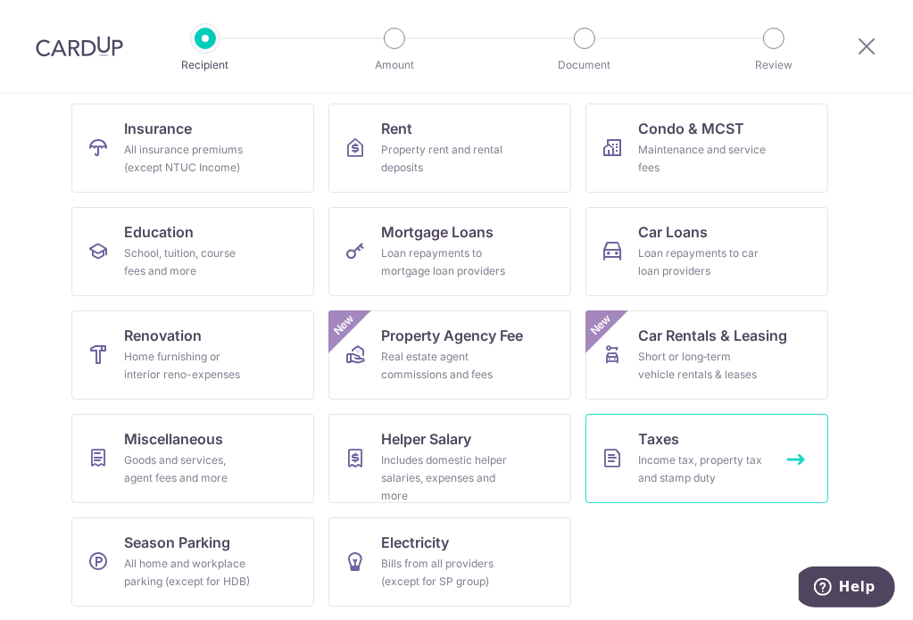
click at [781, 452] on link "Taxes Income tax, property tax and stamp duty" at bounding box center [706, 458] width 243 height 89
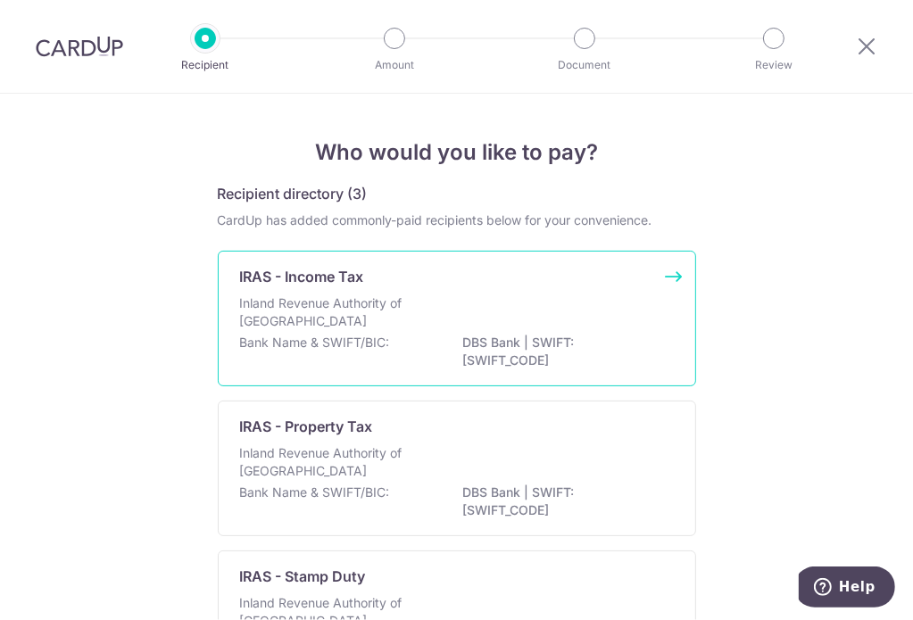
click at [281, 267] on p "IRAS - Income Tax" at bounding box center [302, 276] width 124 height 21
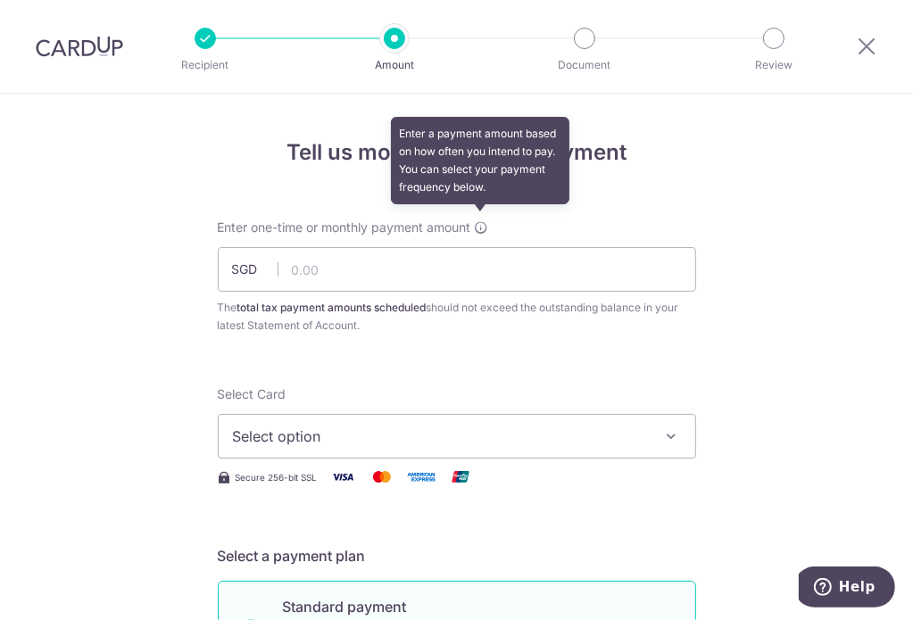
click at [484, 220] on icon at bounding box center [482, 227] width 14 height 14
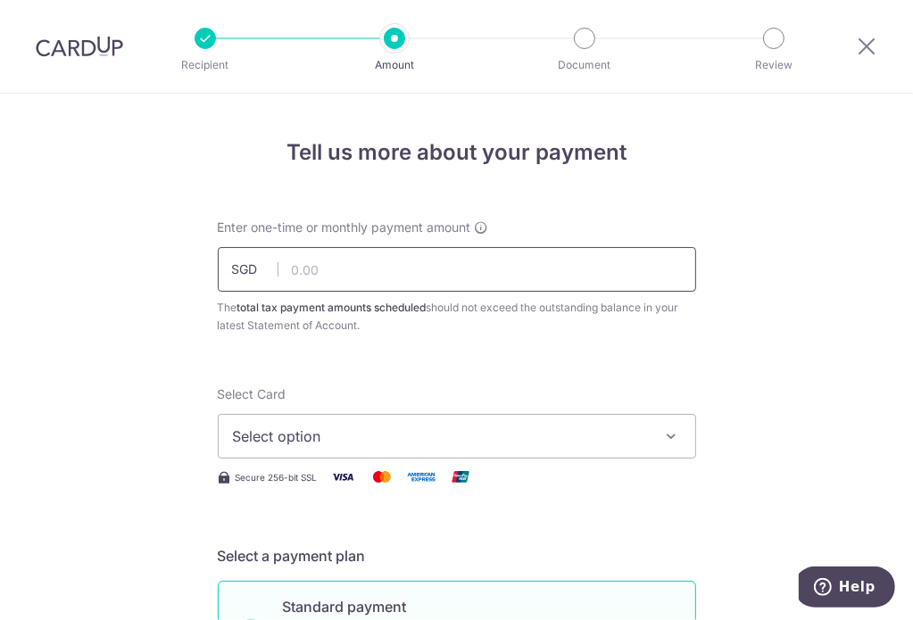
click at [375, 270] on input "text" at bounding box center [457, 269] width 478 height 45
type input "1"
drag, startPoint x: 375, startPoint y: 270, endPoint x: 230, endPoint y: 270, distance: 144.5
click at [230, 270] on div "SGD 1" at bounding box center [457, 269] width 478 height 45
click at [543, 414] on button "Select option" at bounding box center [457, 436] width 478 height 45
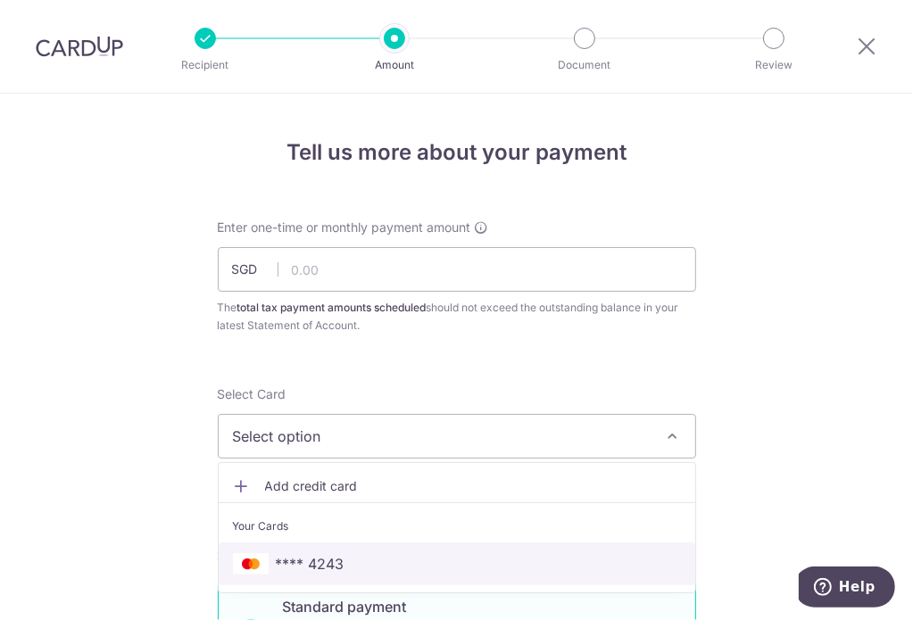
click at [466, 542] on link "**** 4243" at bounding box center [457, 563] width 476 height 43
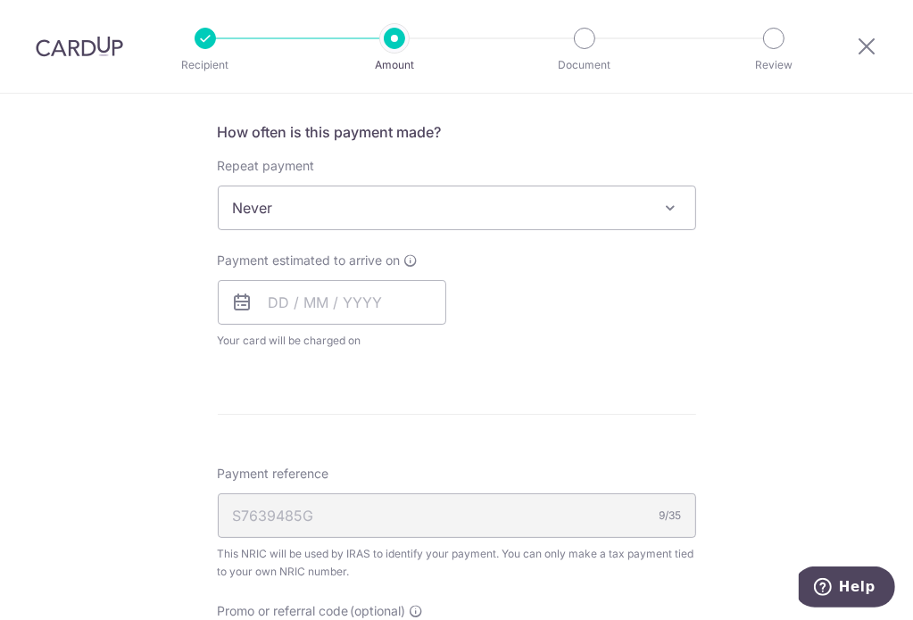
scroll to position [714, 0]
click at [607, 199] on span "Never" at bounding box center [457, 207] width 476 height 43
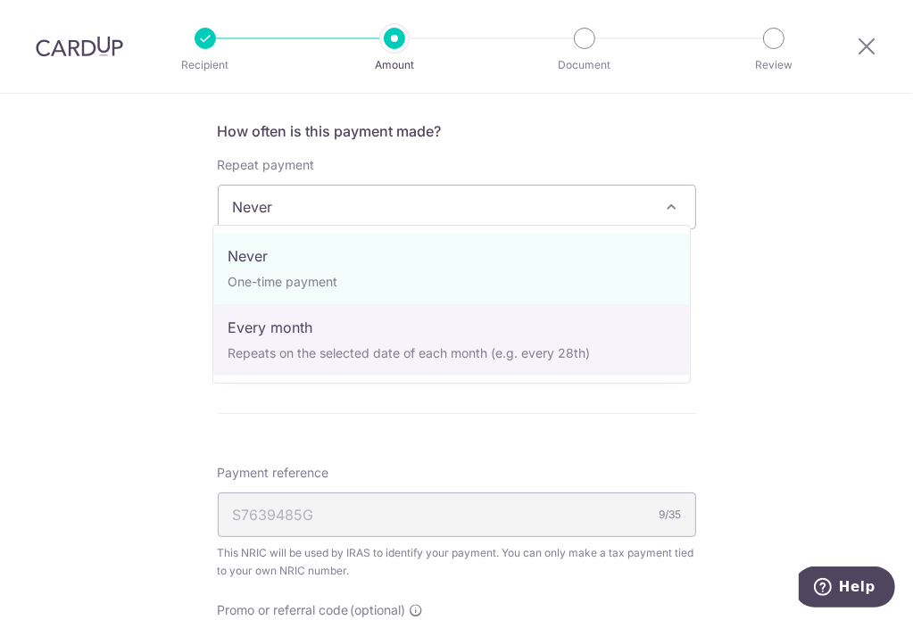
select select "3"
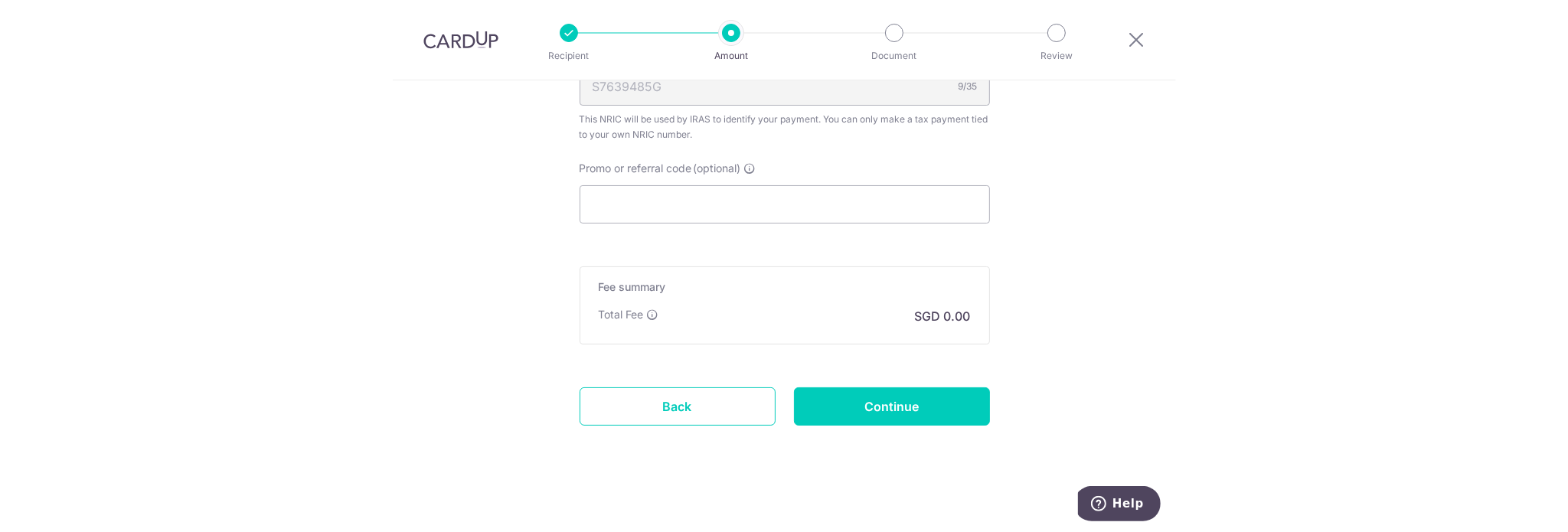
scroll to position [0, 0]
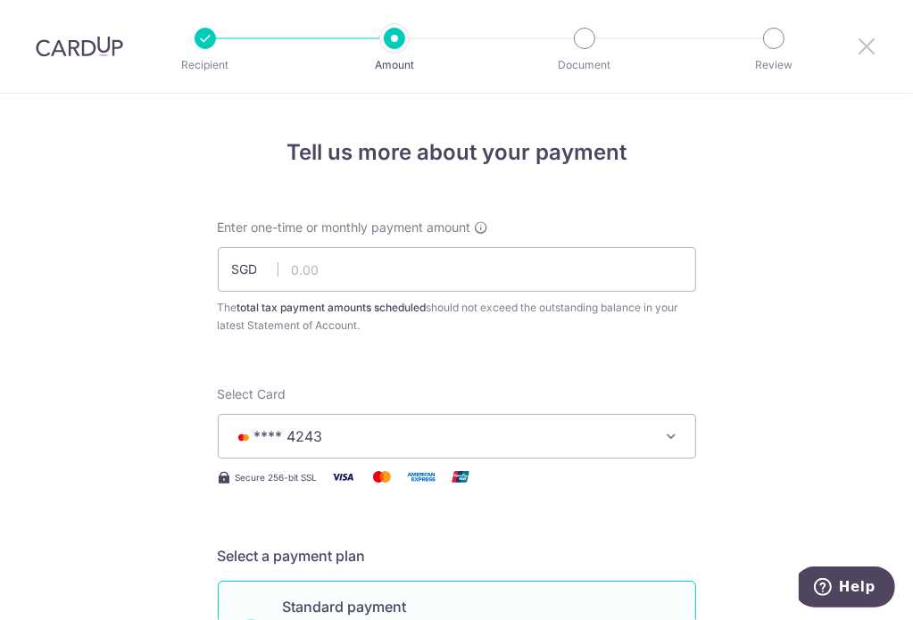
drag, startPoint x: 863, startPoint y: 48, endPoint x: 533, endPoint y: 72, distance: 331.8
click at [863, 48] on icon at bounding box center [865, 46] width 21 height 22
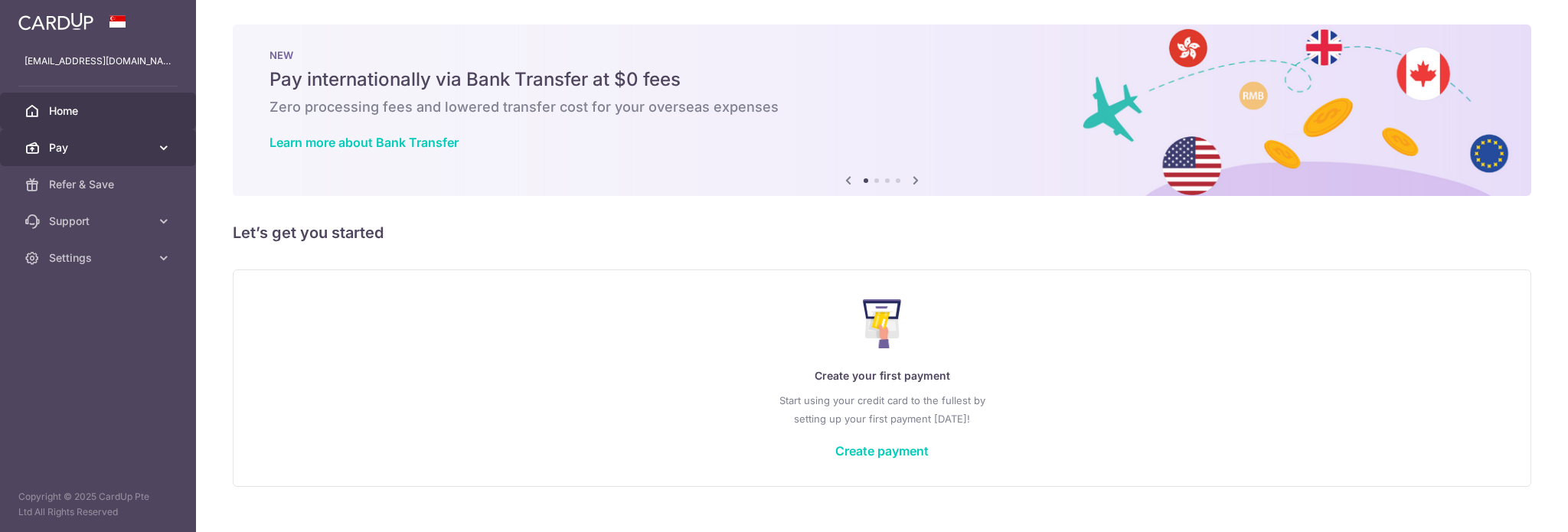
click at [105, 144] on span "Pay" at bounding box center [100, 148] width 101 height 15
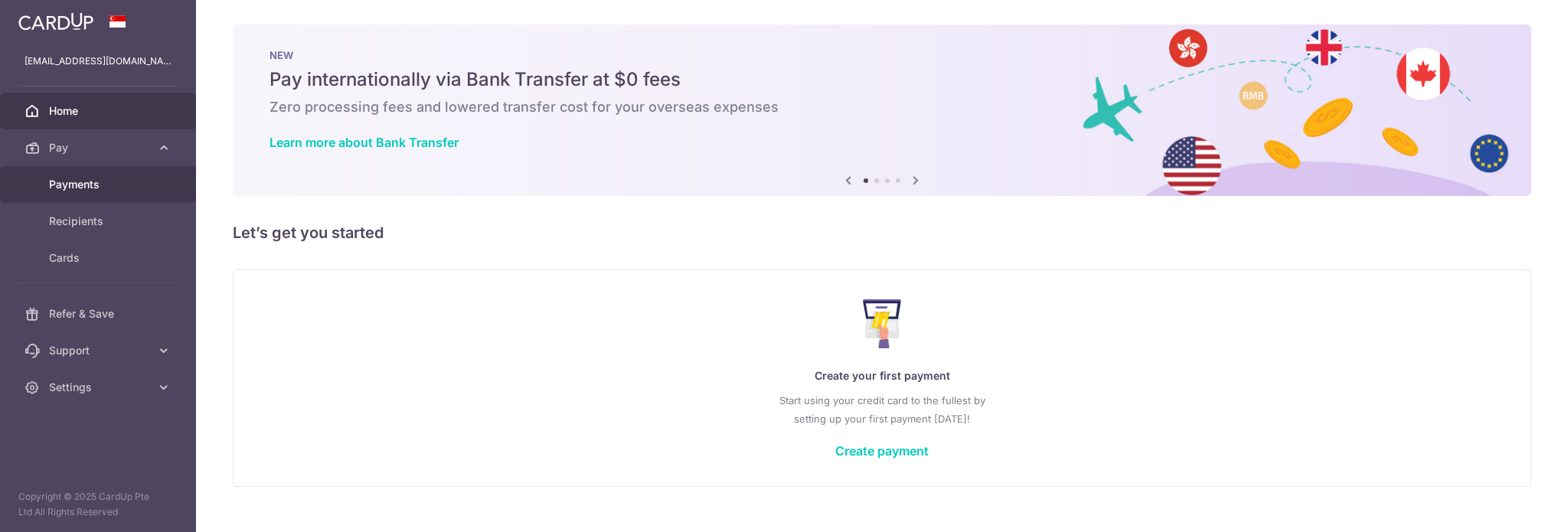
click at [129, 190] on span "Payments" at bounding box center [100, 184] width 101 height 15
